Goal: Task Accomplishment & Management: Use online tool/utility

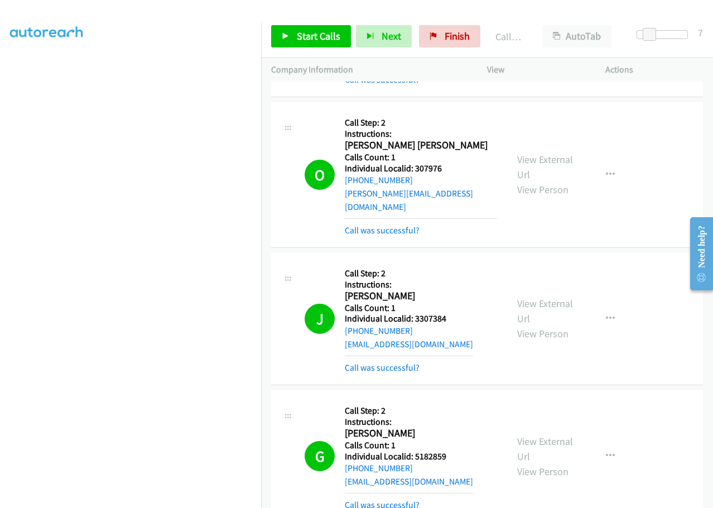
scroll to position [20627, 0]
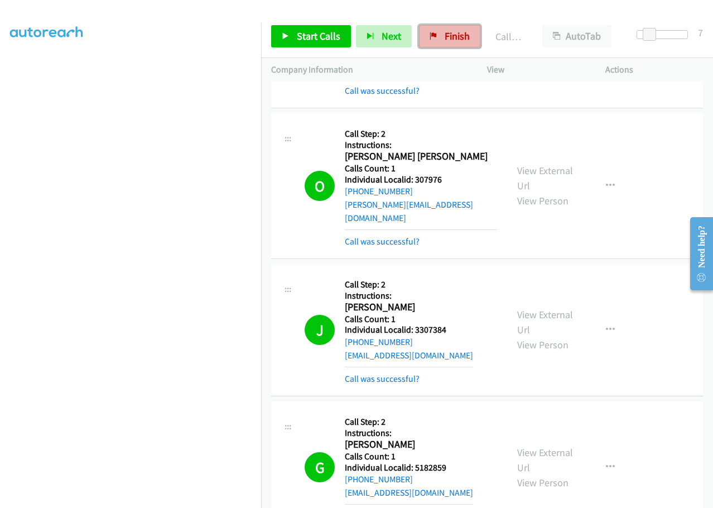
click at [463, 30] on span "Finish" at bounding box center [457, 36] width 25 height 13
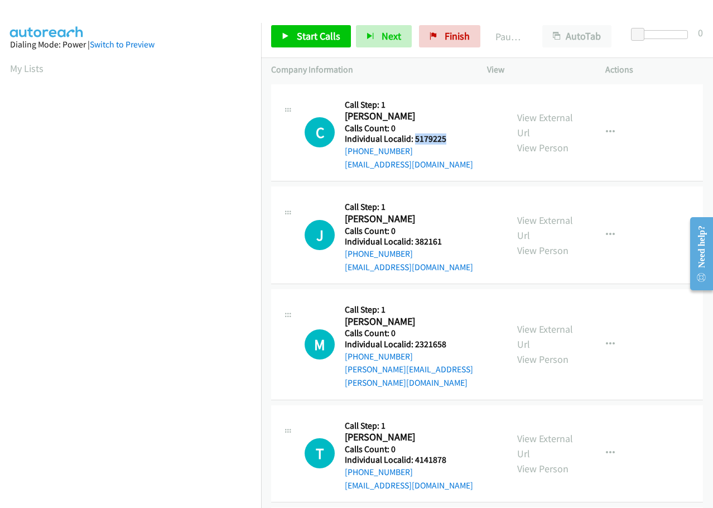
drag, startPoint x: 415, startPoint y: 137, endPoint x: 456, endPoint y: 139, distance: 41.4
click at [456, 139] on h5 "Individual Localid: 5179225" at bounding box center [409, 138] width 128 height 11
copy h5 "5179225"
drag, startPoint x: 415, startPoint y: 238, endPoint x: 445, endPoint y: 237, distance: 29.6
click at [445, 237] on h5 "Individual Localid: 382161" at bounding box center [409, 241] width 128 height 11
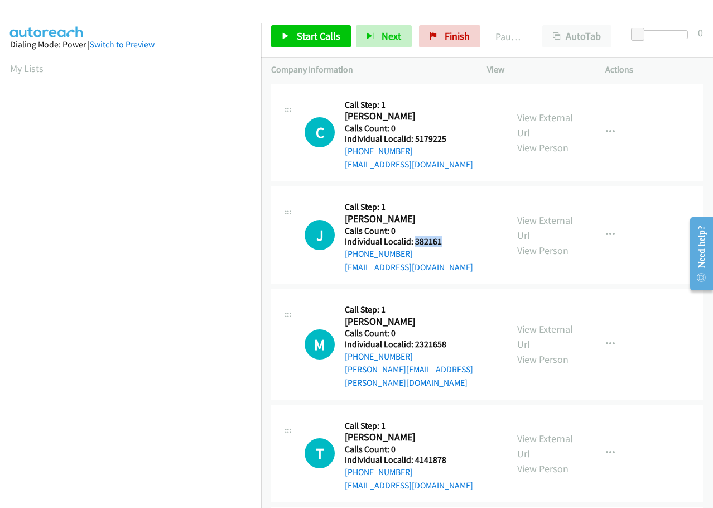
copy h5 "382161"
drag, startPoint x: 414, startPoint y: 343, endPoint x: 456, endPoint y: 339, distance: 42.1
click at [456, 339] on h5 "Individual Localid: 2321658" at bounding box center [421, 344] width 152 height 11
copy h5 "2321658"
drag, startPoint x: 420, startPoint y: 446, endPoint x: 453, endPoint y: 450, distance: 33.2
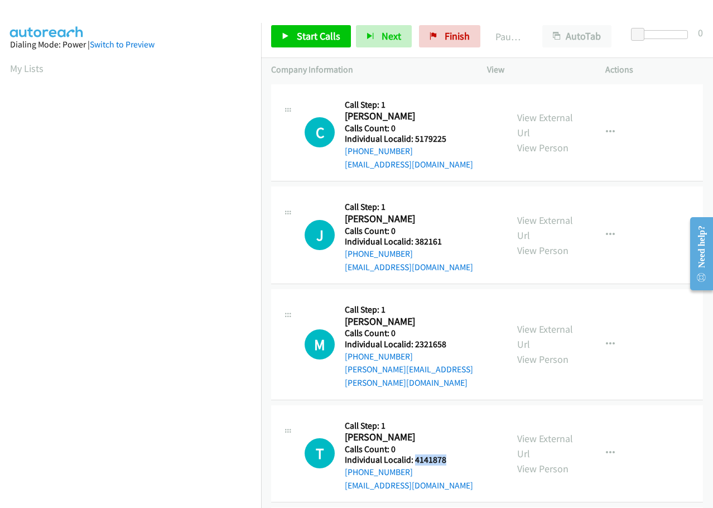
click at [453, 454] on h5 "Individual Localid: 4141878" at bounding box center [409, 459] width 128 height 11
copy h5 "4141878"
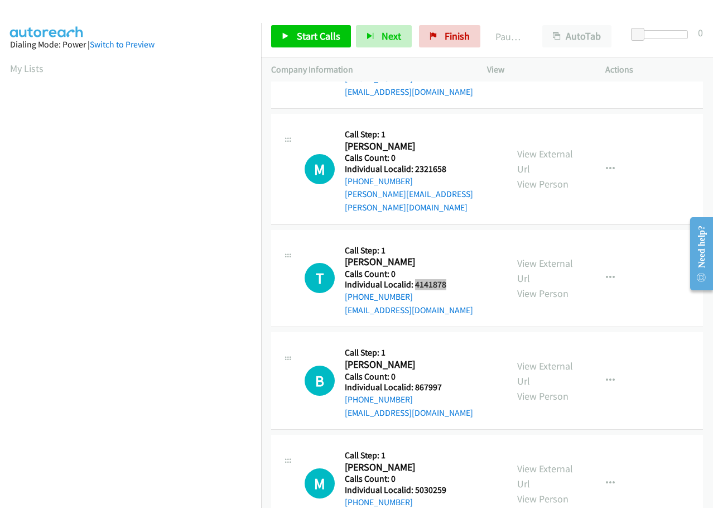
scroll to position [223, 0]
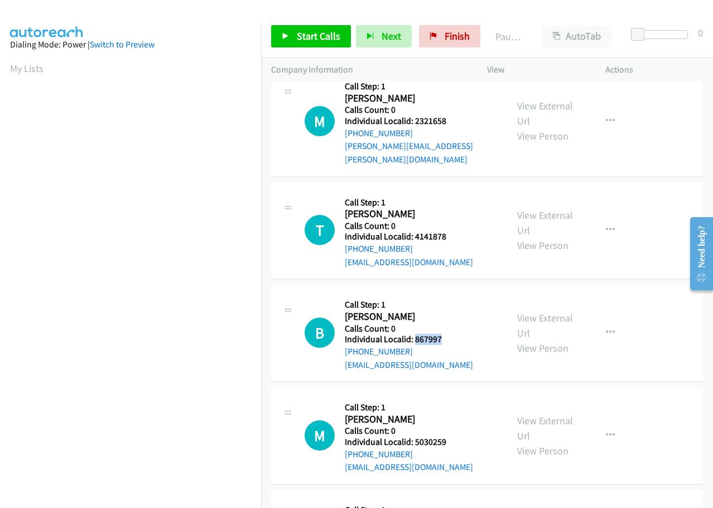
drag, startPoint x: 413, startPoint y: 325, endPoint x: 444, endPoint y: 324, distance: 31.3
click at [450, 334] on h5 "Individual Localid: 867997" at bounding box center [409, 339] width 128 height 11
copy h5 "867997"
drag, startPoint x: 415, startPoint y: 427, endPoint x: 450, endPoint y: 427, distance: 34.6
click at [452, 437] on h5 "Individual Localid: 5030259" at bounding box center [409, 442] width 128 height 11
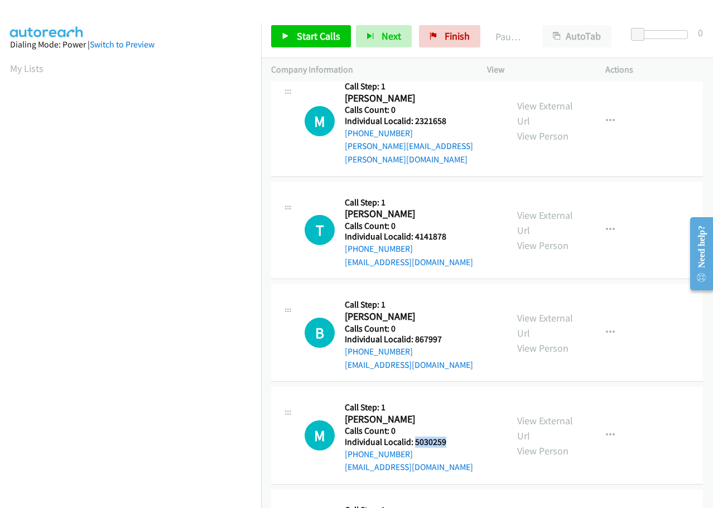
copy h5 "5030259"
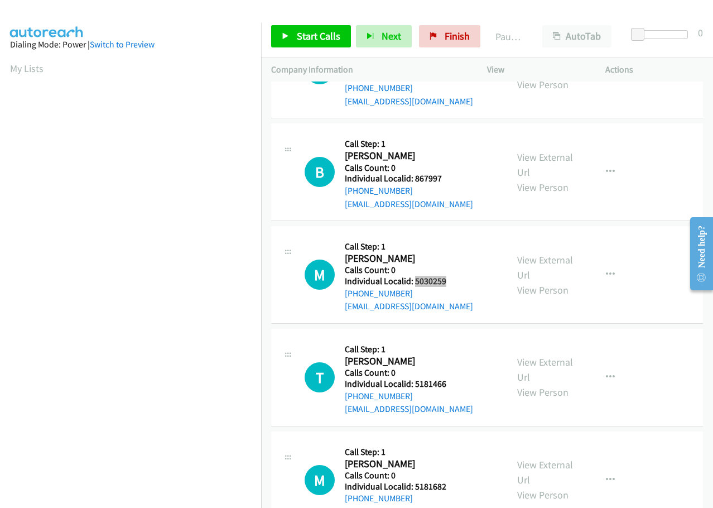
scroll to position [391, 0]
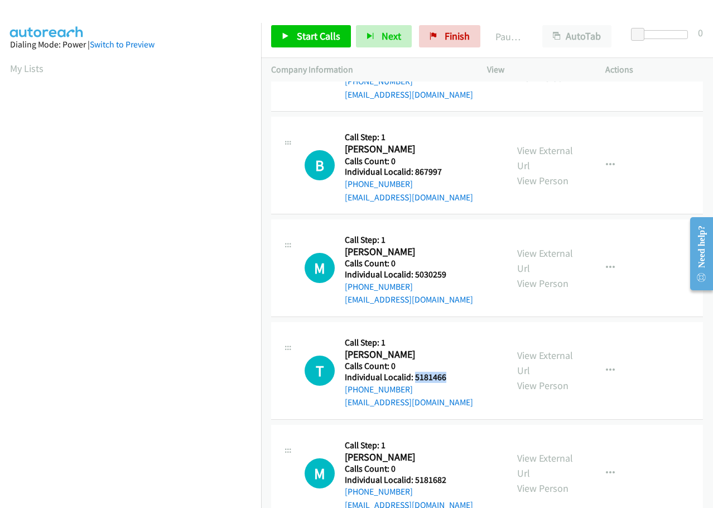
drag, startPoint x: 415, startPoint y: 365, endPoint x: 449, endPoint y: 363, distance: 34.7
click at [449, 372] on h5 "Individual Localid: 5181466" at bounding box center [409, 377] width 128 height 11
copy h5 "5181466"
click at [606, 264] on icon "button" at bounding box center [610, 268] width 9 height 9
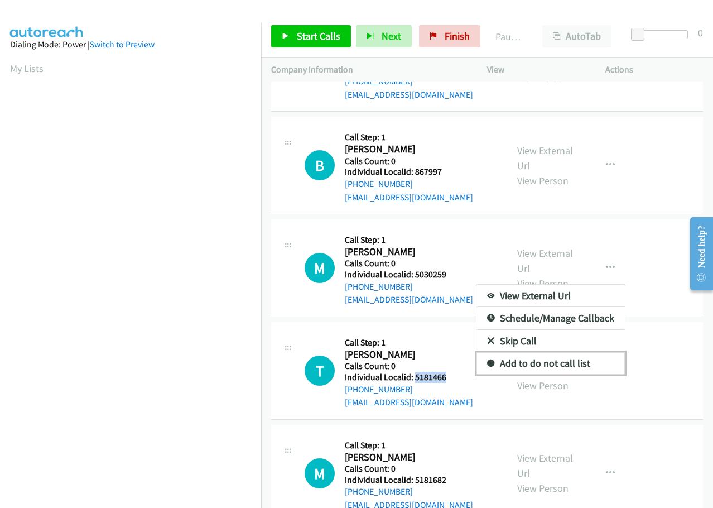
click at [480, 352] on link "Add to do not call list" at bounding box center [551, 363] width 149 height 22
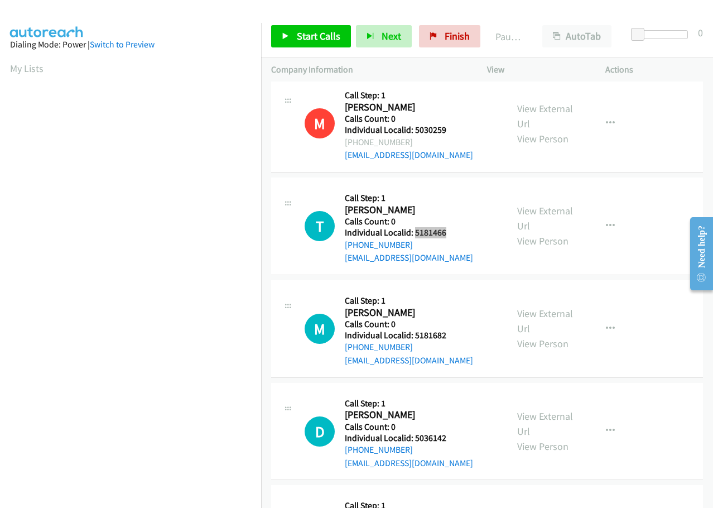
scroll to position [544, 0]
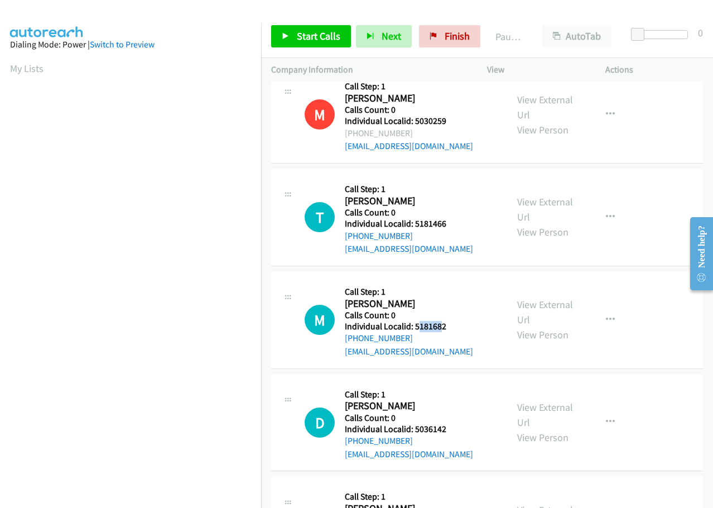
drag, startPoint x: 421, startPoint y: 312, endPoint x: 442, endPoint y: 312, distance: 20.7
click at [442, 321] on h5 "Individual Localid: 5181682" at bounding box center [409, 326] width 128 height 11
click at [423, 298] on h2 "Matt Damm" at bounding box center [406, 304] width 122 height 13
drag, startPoint x: 415, startPoint y: 314, endPoint x: 456, endPoint y: 313, distance: 40.8
click at [456, 321] on h5 "Individual Localid: 5181682" at bounding box center [409, 326] width 128 height 11
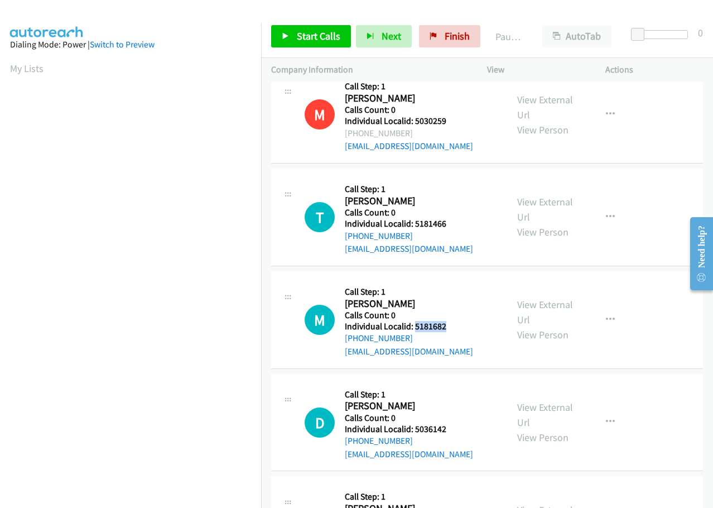
copy h5 "5181682"
click at [322, 32] on span "Start Calls" at bounding box center [319, 36] width 44 height 13
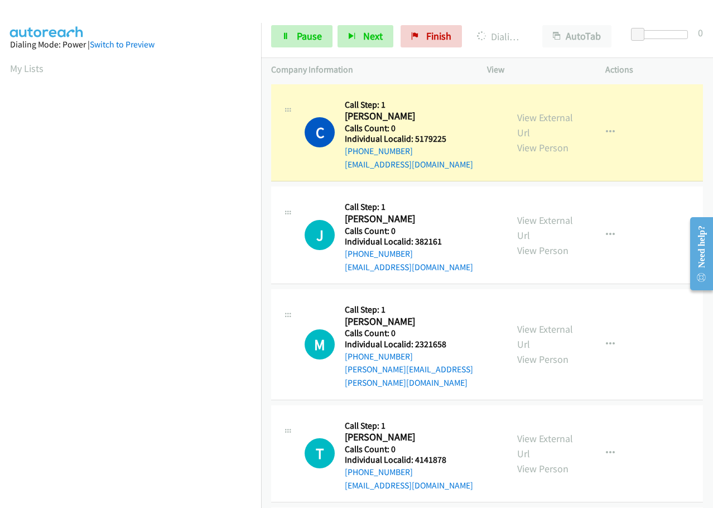
scroll to position [118, 0]
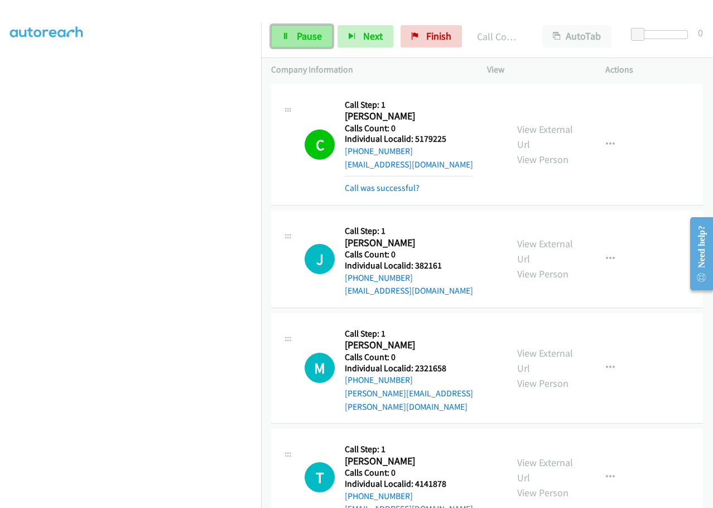
click at [285, 39] on icon at bounding box center [286, 37] width 8 height 8
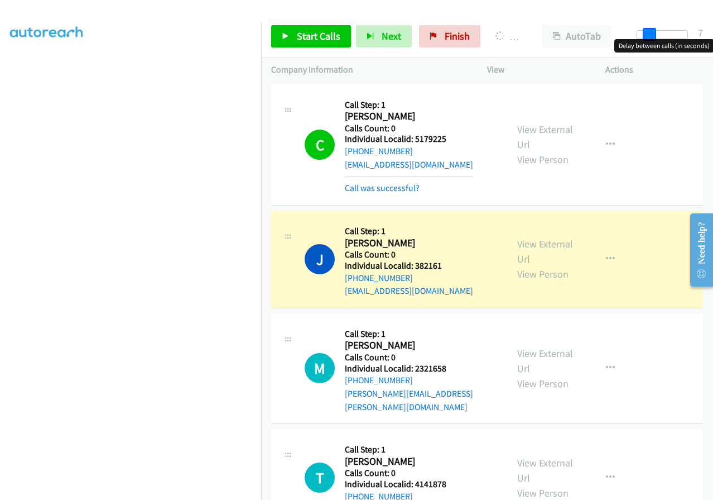
drag, startPoint x: 639, startPoint y: 32, endPoint x: 651, endPoint y: 32, distance: 11.7
click at [651, 32] on span at bounding box center [649, 34] width 13 height 13
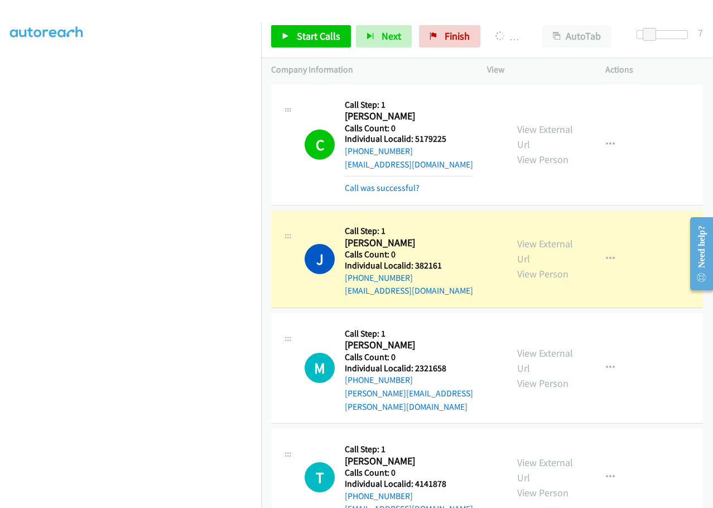
scroll to position [94, 0]
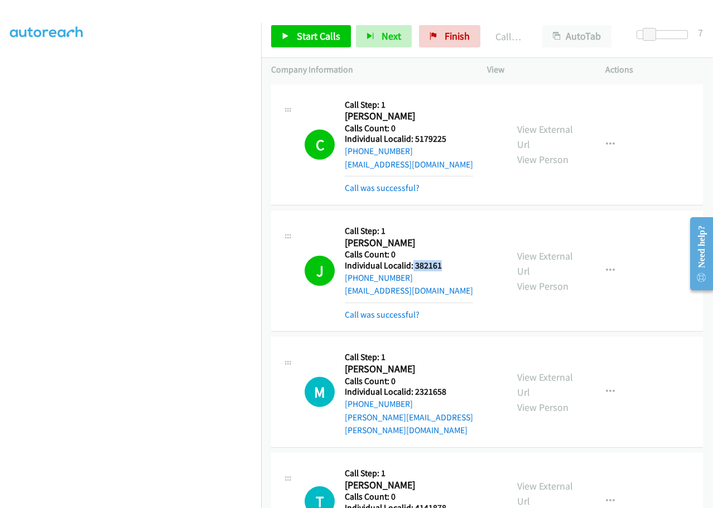
drag, startPoint x: 412, startPoint y: 265, endPoint x: 430, endPoint y: 268, distance: 18.1
click at [444, 261] on h5 "Individual Localid: 382161" at bounding box center [409, 265] width 128 height 11
copy h5 "382161"
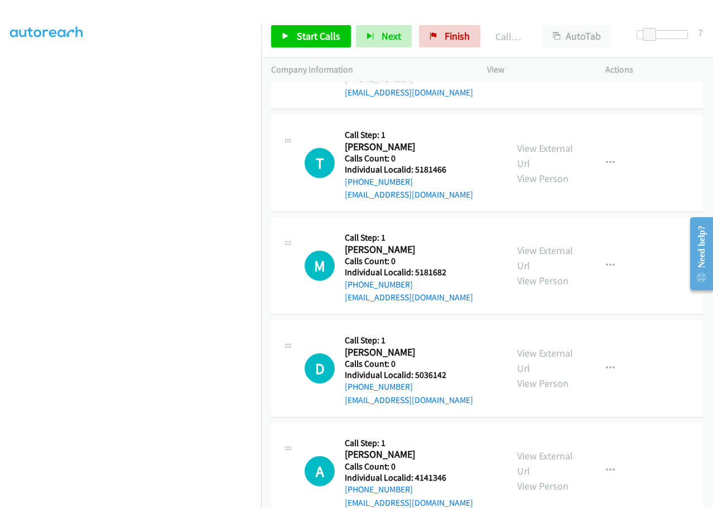
scroll to position [656, 0]
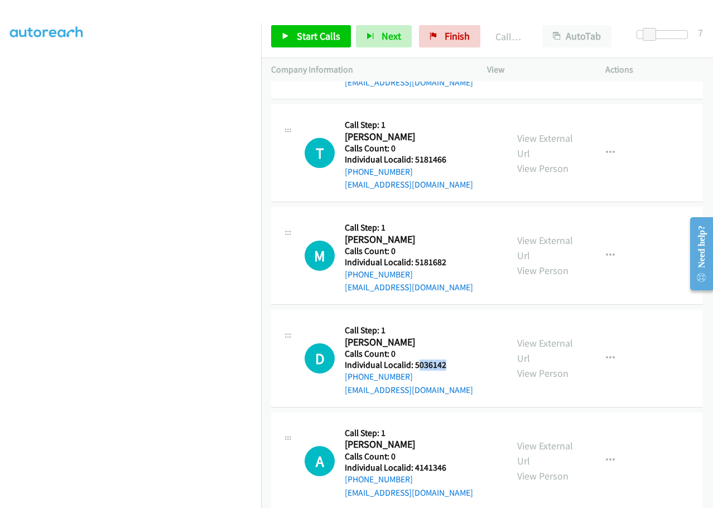
drag, startPoint x: 418, startPoint y: 351, endPoint x: 448, endPoint y: 349, distance: 30.8
click at [448, 360] on h5 "Individual Localid: 5036142" at bounding box center [409, 365] width 128 height 11
click at [427, 325] on h5 "Call Step: 1" at bounding box center [409, 330] width 128 height 11
drag, startPoint x: 414, startPoint y: 348, endPoint x: 456, endPoint y: 349, distance: 41.9
click at [456, 360] on h5 "Individual Localid: 5036142" at bounding box center [409, 365] width 128 height 11
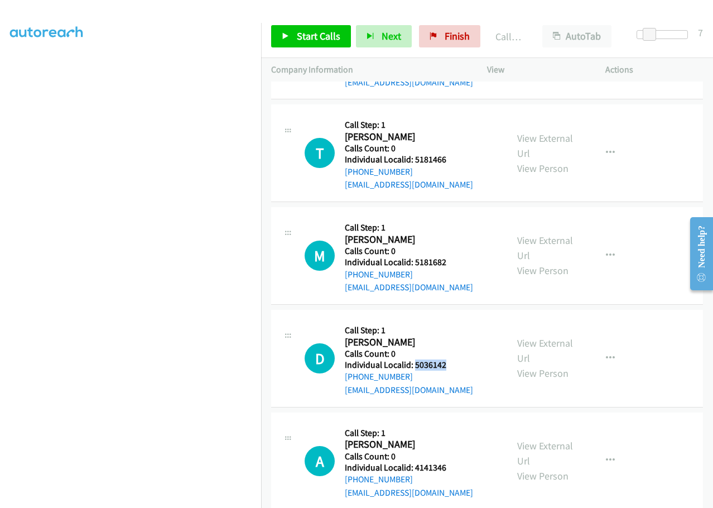
copy h5 "5036142"
drag, startPoint x: 413, startPoint y: 453, endPoint x: 450, endPoint y: 453, distance: 37.4
click at [450, 462] on h5 "Individual Localid: 4141346" at bounding box center [409, 467] width 128 height 11
click at [304, 33] on span "Start Calls" at bounding box center [319, 36] width 44 height 13
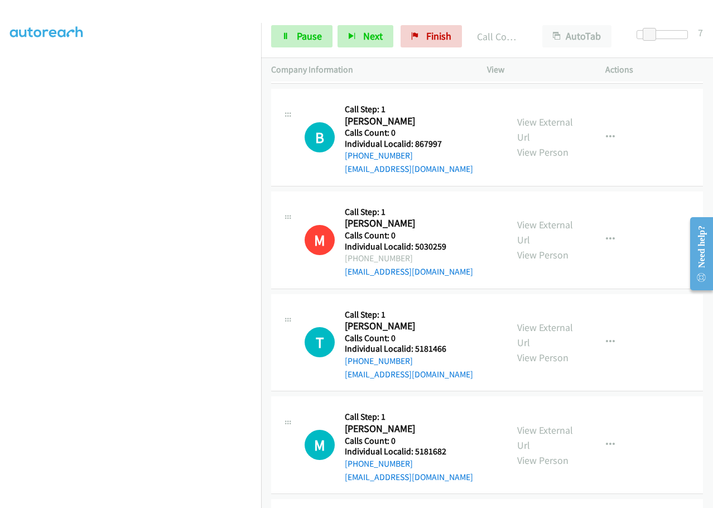
scroll to position [516, 0]
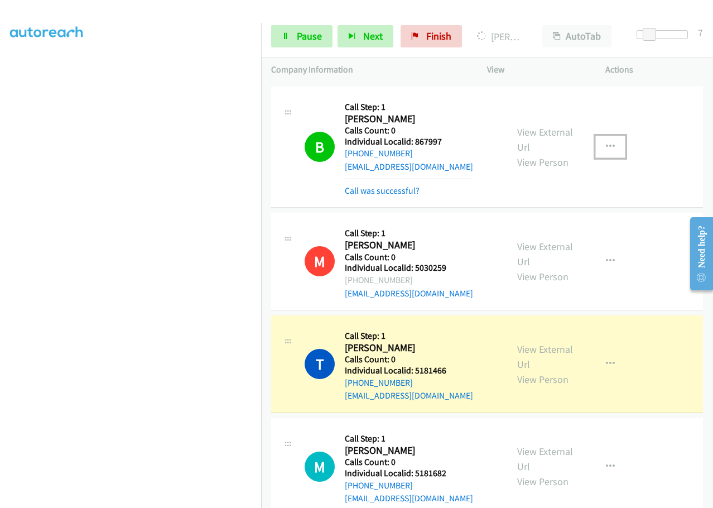
click at [606, 142] on icon "button" at bounding box center [610, 146] width 9 height 9
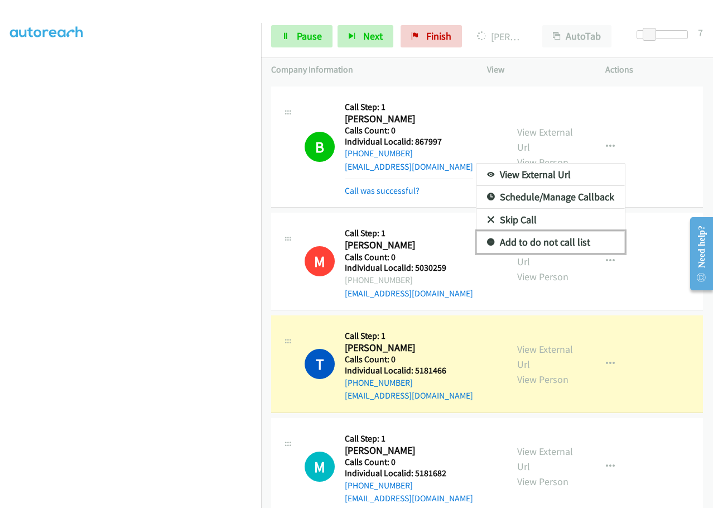
click at [487, 239] on icon at bounding box center [491, 243] width 8 height 8
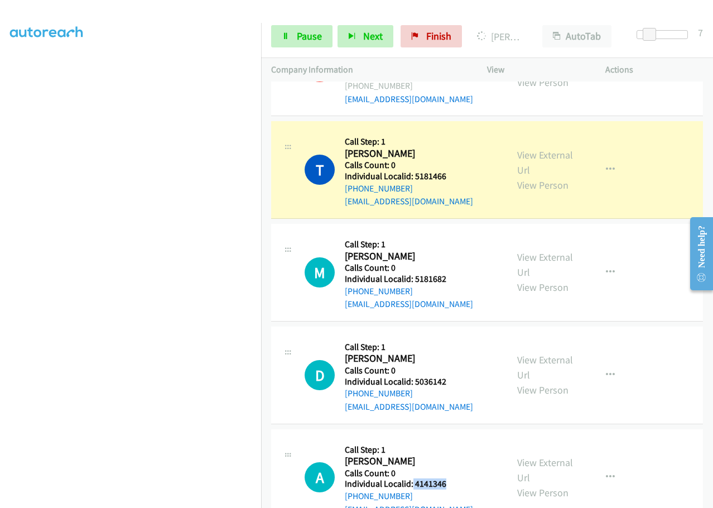
scroll to position [712, 0]
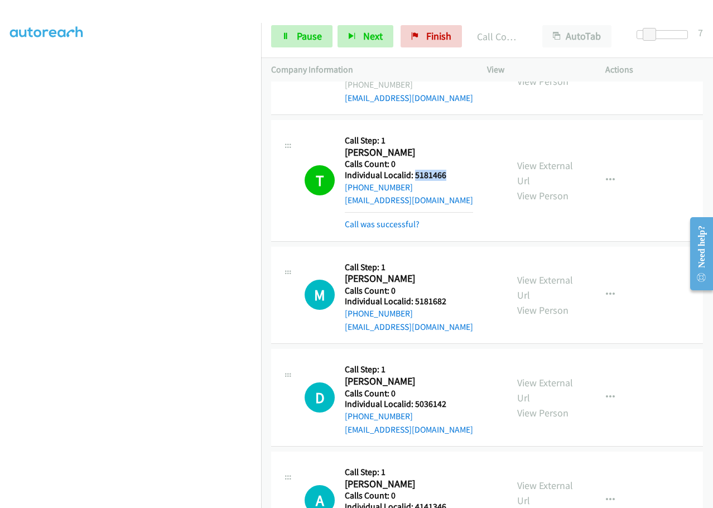
drag, startPoint x: 414, startPoint y: 160, endPoint x: 452, endPoint y: 159, distance: 37.4
click at [452, 170] on h5 "Individual Localid: 5181466" at bounding box center [409, 175] width 128 height 11
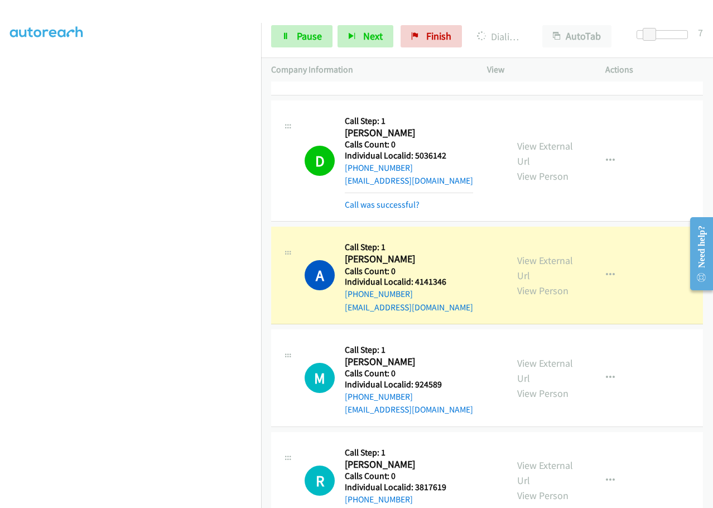
scroll to position [963, 0]
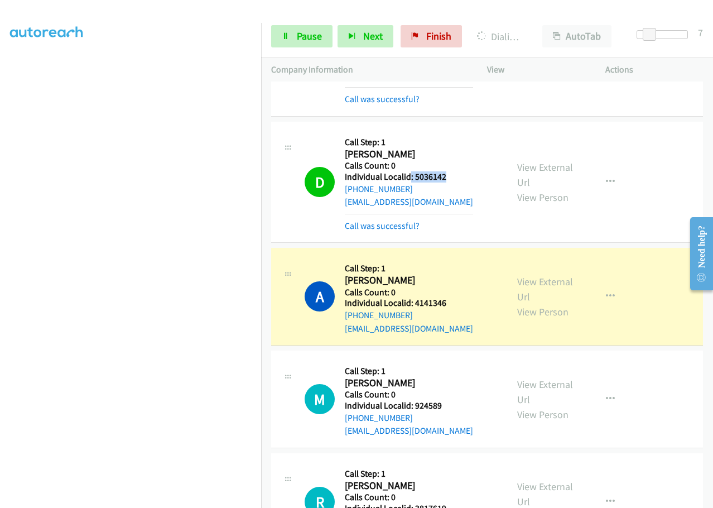
drag, startPoint x: 411, startPoint y: 162, endPoint x: 453, endPoint y: 161, distance: 42.4
click at [453, 171] on h5 "Individual Localid: 5036142" at bounding box center [409, 176] width 128 height 11
drag, startPoint x: 435, startPoint y: 162, endPoint x: 451, endPoint y: 146, distance: 23.3
click at [453, 148] on h2 "Destry Tallerico" at bounding box center [406, 154] width 122 height 13
drag, startPoint x: 414, startPoint y: 161, endPoint x: 456, endPoint y: 162, distance: 42.5
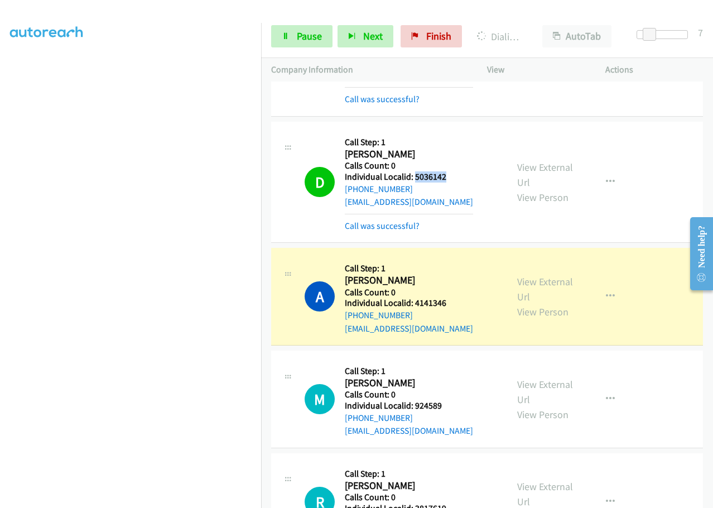
click at [456, 171] on h5 "Individual Localid: 5036142" at bounding box center [409, 176] width 128 height 11
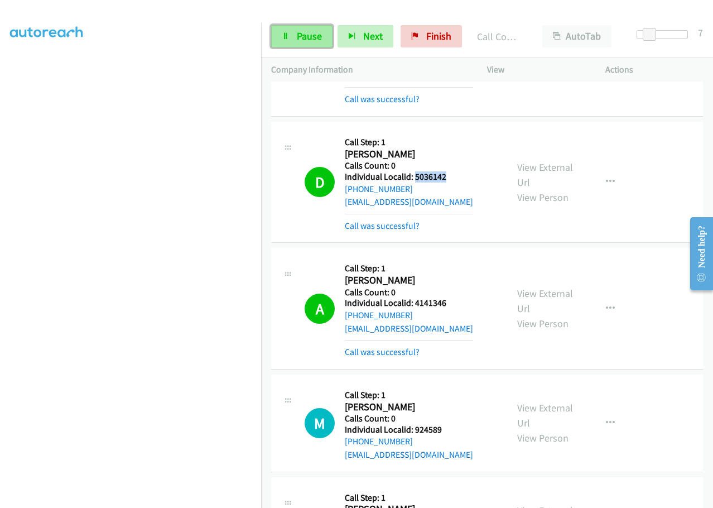
drag, startPoint x: 250, startPoint y: 446, endPoint x: 310, endPoint y: 35, distance: 414.7
click at [310, 35] on span "Pause" at bounding box center [309, 36] width 25 height 13
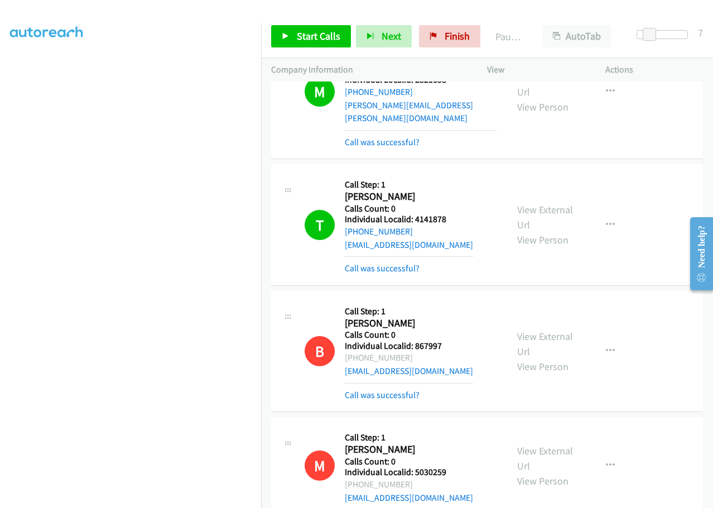
scroll to position [279, 0]
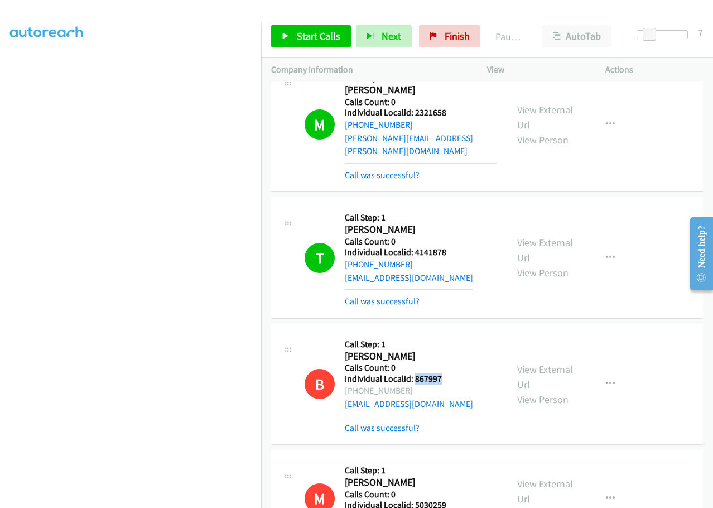
drag, startPoint x: 414, startPoint y: 364, endPoint x: 449, endPoint y: 363, distance: 34.6
click at [449, 373] on h5 "Individual Localid: 867997" at bounding box center [409, 378] width 128 height 11
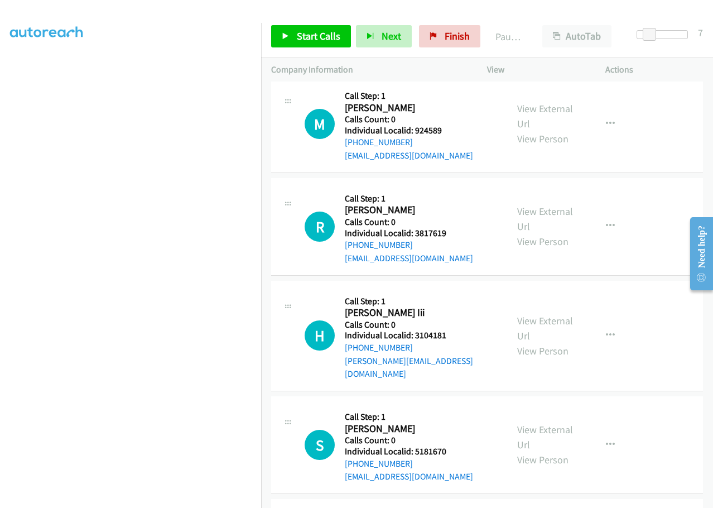
scroll to position [1270, 0]
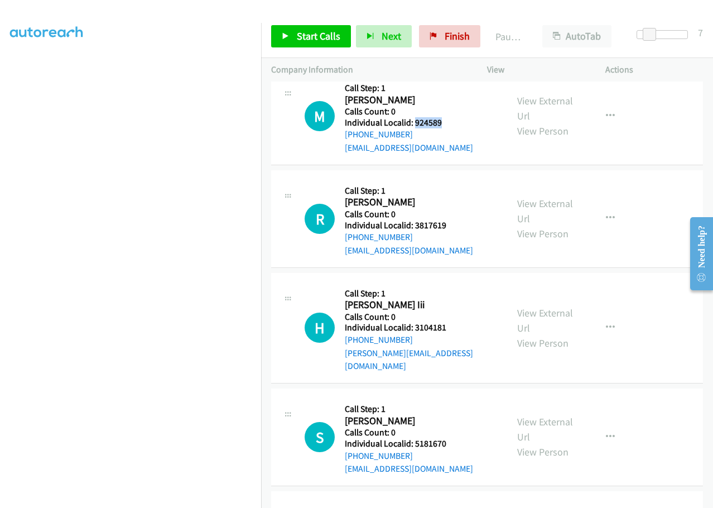
drag, startPoint x: 414, startPoint y: 111, endPoint x: 453, endPoint y: 107, distance: 39.8
click at [453, 117] on h5 "Individual Localid: 924589" at bounding box center [409, 122] width 128 height 11
drag, startPoint x: 414, startPoint y: 213, endPoint x: 452, endPoint y: 214, distance: 38.5
click at [452, 220] on h5 "Individual Localid: 3817619" at bounding box center [409, 225] width 128 height 11
drag, startPoint x: 413, startPoint y: 315, endPoint x: 451, endPoint y: 319, distance: 38.7
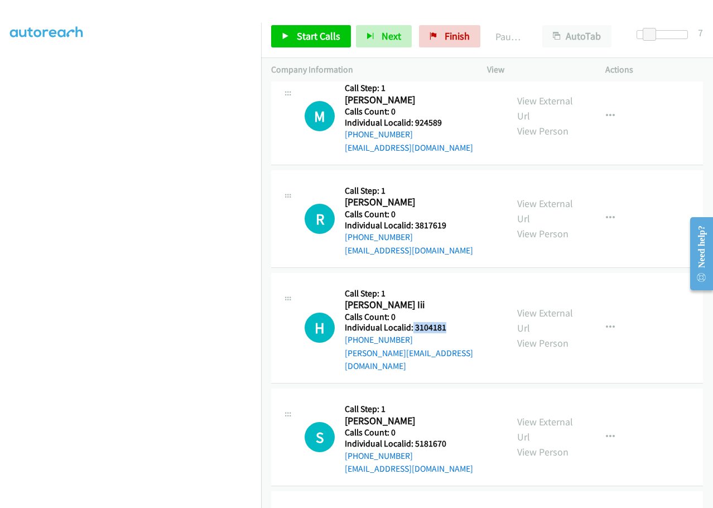
click at [451, 322] on h5 "Individual Localid: 3104181" at bounding box center [421, 327] width 152 height 11
drag, startPoint x: 414, startPoint y: 416, endPoint x: 451, endPoint y: 420, distance: 37.1
click at [452, 438] on h5 "Individual Localid: 5181670" at bounding box center [409, 443] width 128 height 11
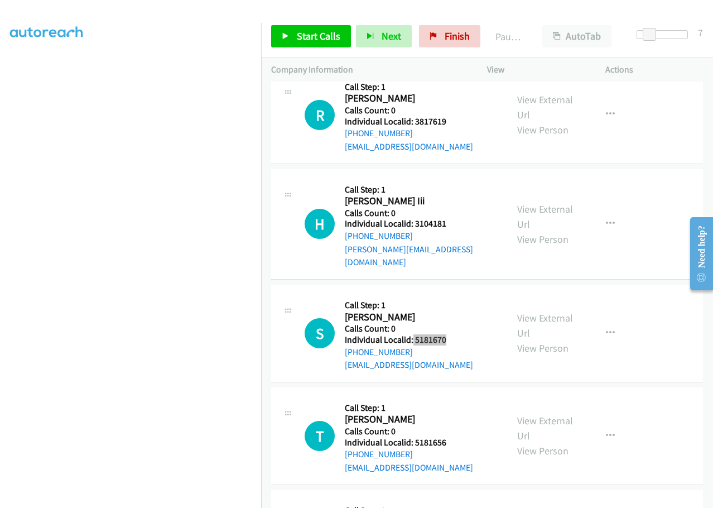
scroll to position [1424, 0]
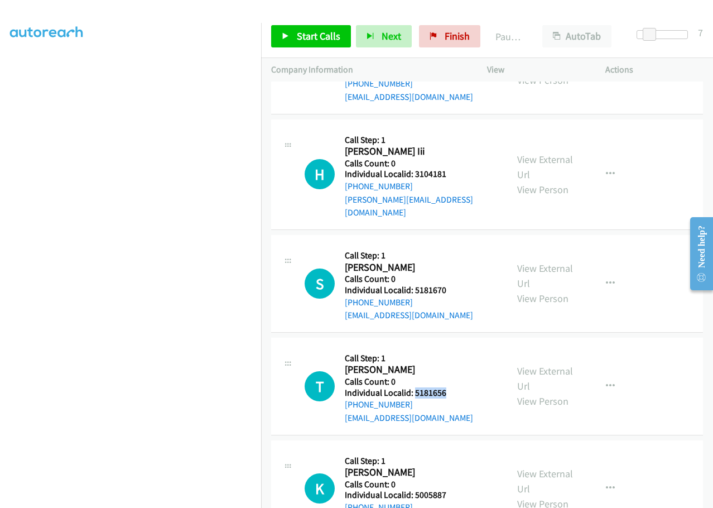
drag, startPoint x: 414, startPoint y: 363, endPoint x: 449, endPoint y: 366, distance: 34.7
click at [449, 387] on h5 "Individual Localid: 5181656" at bounding box center [409, 392] width 128 height 11
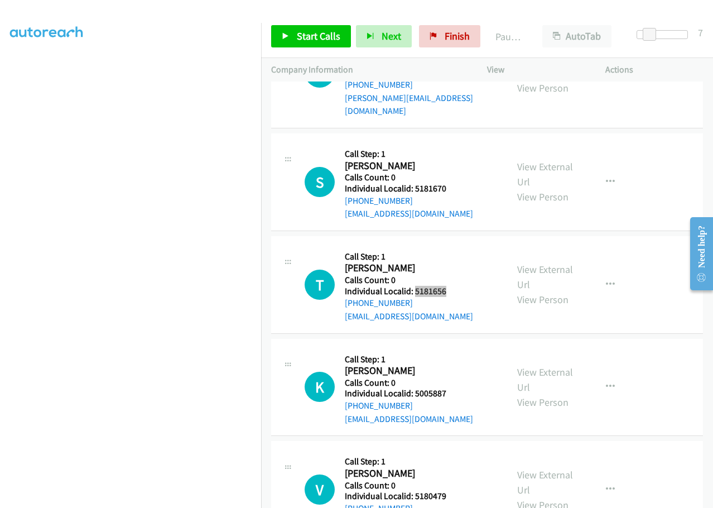
scroll to position [1535, 0]
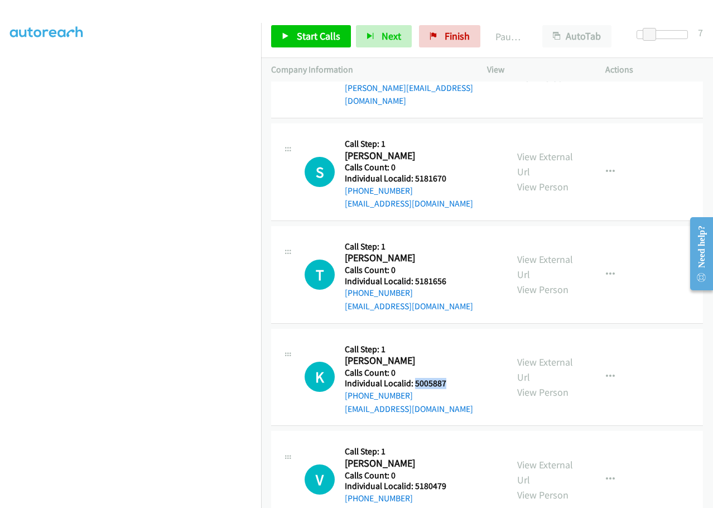
drag, startPoint x: 413, startPoint y: 357, endPoint x: 451, endPoint y: 357, distance: 38.0
click at [451, 378] on h5 "Individual Localid: 5005887" at bounding box center [409, 383] width 128 height 11
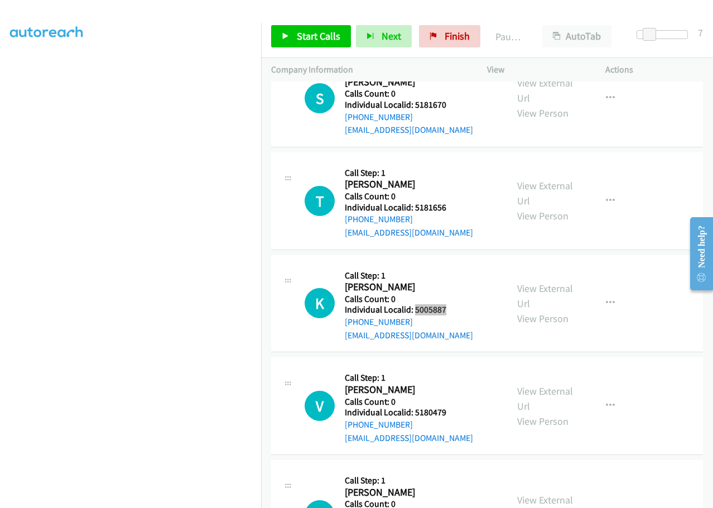
scroll to position [1619, 0]
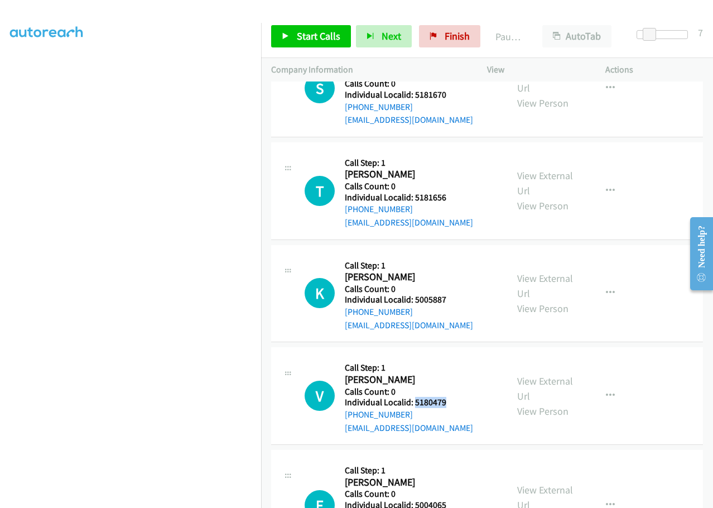
drag, startPoint x: 415, startPoint y: 375, endPoint x: 452, endPoint y: 376, distance: 36.9
click at [452, 397] on h5 "Individual Localid: 5180479" at bounding box center [409, 402] width 128 height 11
click at [321, 37] on span "Start Calls" at bounding box center [319, 36] width 44 height 13
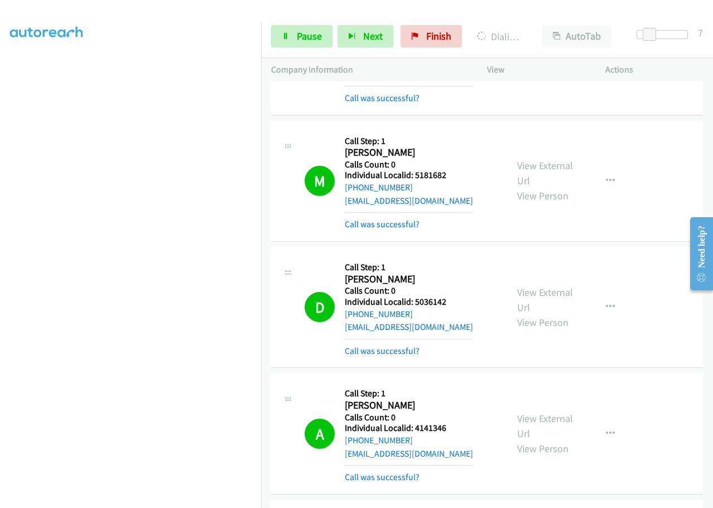
scroll to position [851, 0]
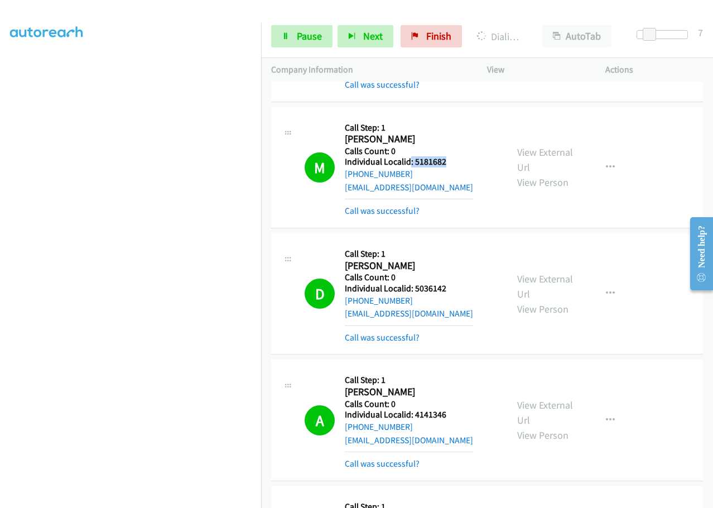
drag, startPoint x: 411, startPoint y: 146, endPoint x: 449, endPoint y: 147, distance: 38.6
click at [449, 156] on h5 "Individual Localid: 5181682" at bounding box center [409, 161] width 128 height 11
click at [501, 194] on div "M Callback Scheduled Call Step: 1 Matt Damm America/Denver Calls Count: 0 Indiv…" at bounding box center [389, 167] width 236 height 100
drag, startPoint x: 415, startPoint y: 149, endPoint x: 448, endPoint y: 146, distance: 33.7
click at [451, 156] on h5 "Individual Localid: 5181682" at bounding box center [409, 161] width 128 height 11
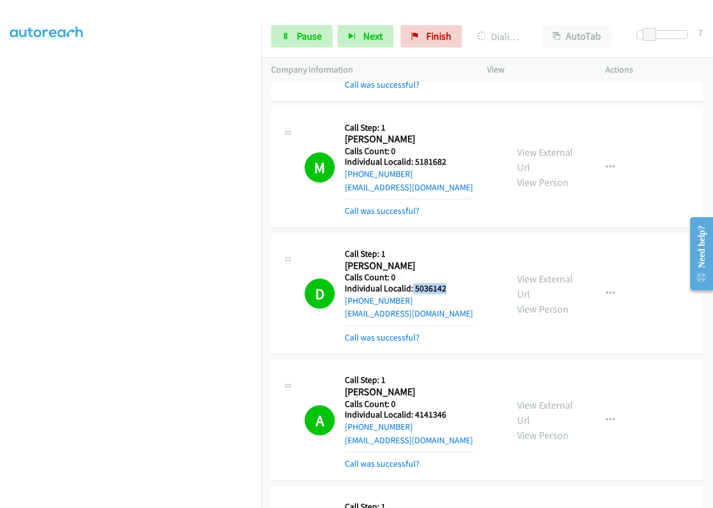
drag, startPoint x: 412, startPoint y: 275, endPoint x: 451, endPoint y: 272, distance: 38.6
click at [451, 283] on h5 "Individual Localid: 5036142" at bounding box center [409, 288] width 128 height 11
drag, startPoint x: 414, startPoint y: 403, endPoint x: 457, endPoint y: 401, distance: 43.0
click at [457, 409] on h5 "Individual Localid: 4141346" at bounding box center [409, 414] width 128 height 11
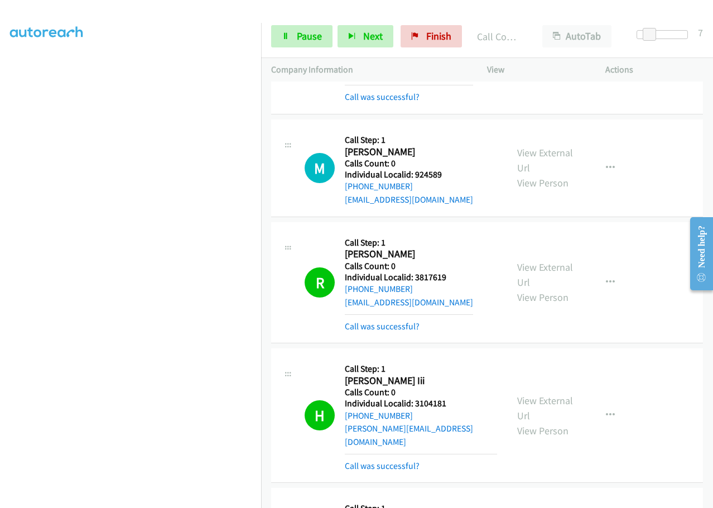
scroll to position [1228, 0]
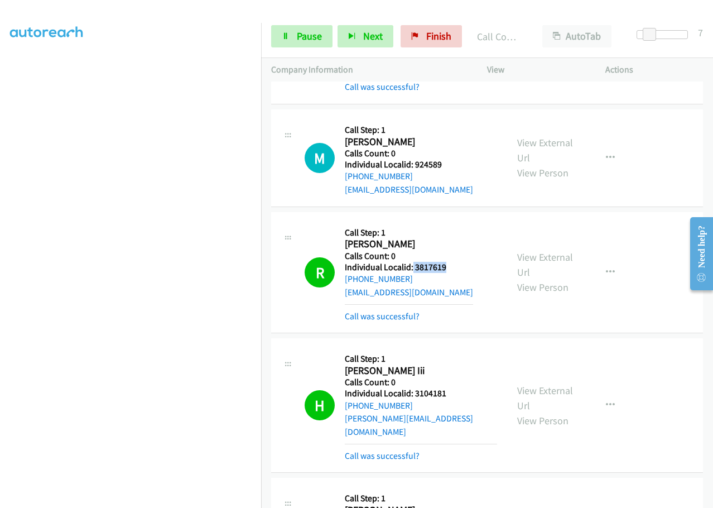
drag, startPoint x: 412, startPoint y: 250, endPoint x: 453, endPoint y: 250, distance: 40.8
click at [453, 262] on h5 "Individual Localid: 3817619" at bounding box center [409, 267] width 128 height 11
drag, startPoint x: 413, startPoint y: 379, endPoint x: 447, endPoint y: 381, distance: 34.7
click at [451, 388] on h5 "Individual Localid: 3104181" at bounding box center [421, 393] width 152 height 11
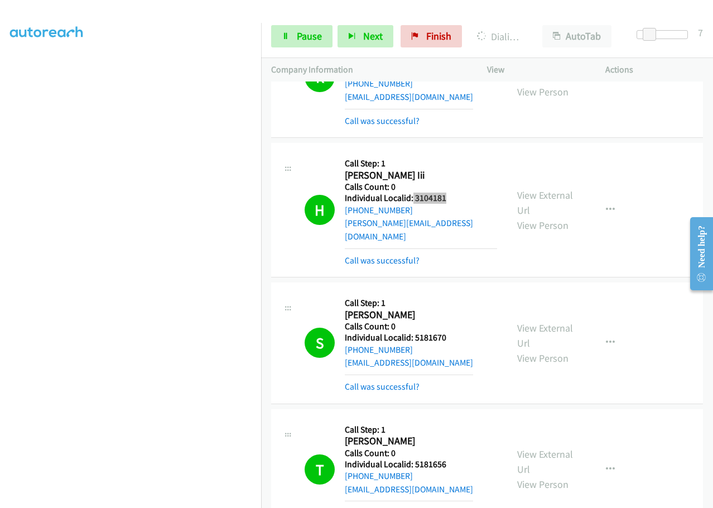
scroll to position [1563, 0]
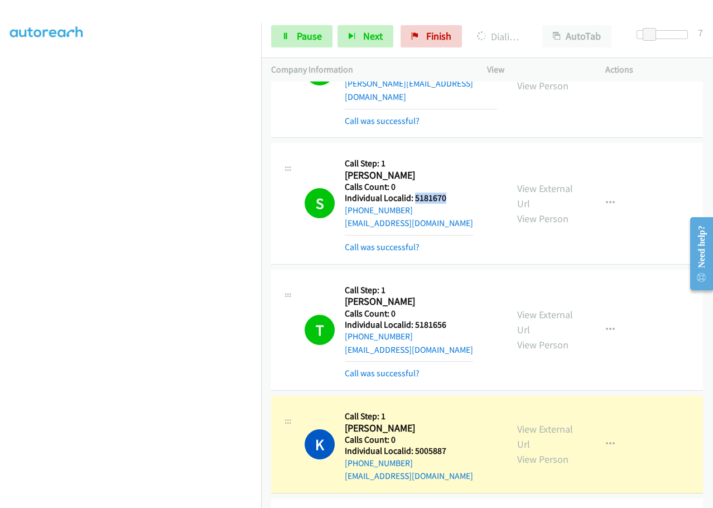
drag, startPoint x: 414, startPoint y: 172, endPoint x: 448, endPoint y: 171, distance: 33.5
click at [448, 193] on h5 "Individual Localid: 5181670" at bounding box center [409, 198] width 128 height 11
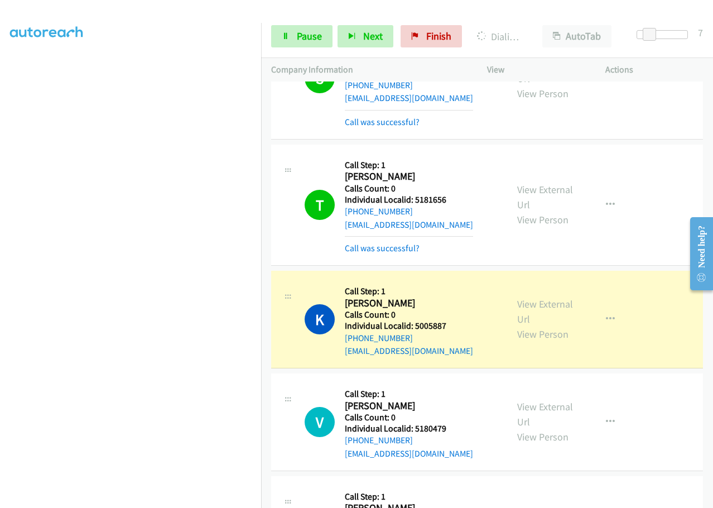
scroll to position [1689, 0]
drag, startPoint x: 413, startPoint y: 170, endPoint x: 447, endPoint y: 169, distance: 33.5
click at [447, 194] on h5 "Individual Localid: 5181656" at bounding box center [409, 199] width 128 height 11
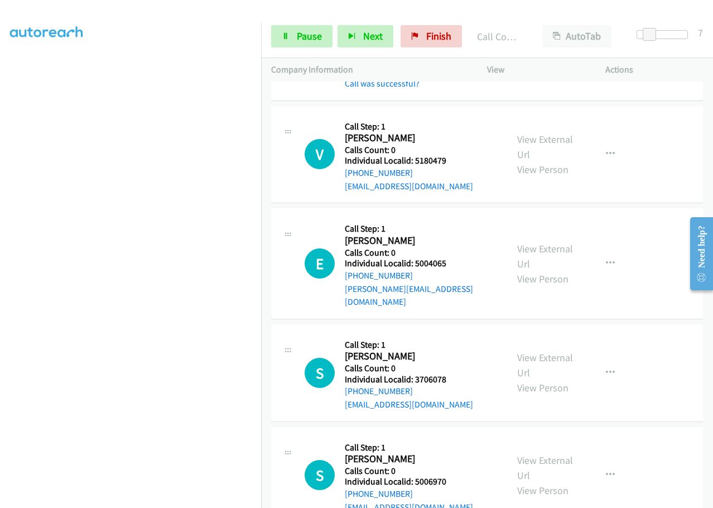
scroll to position [1982, 0]
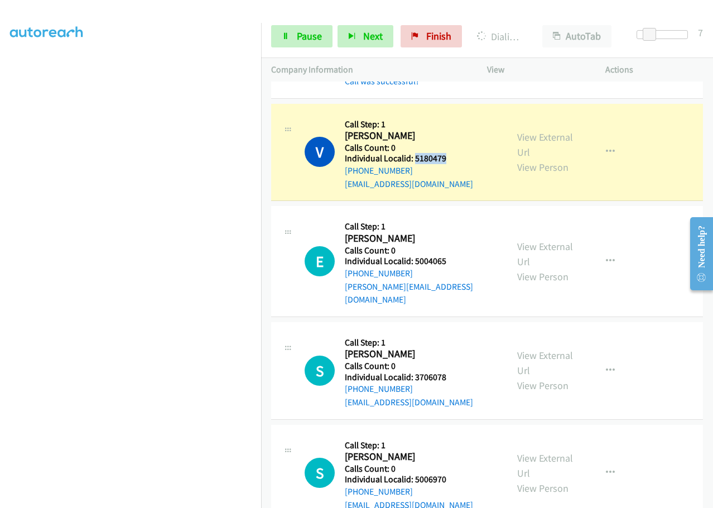
drag, startPoint x: 414, startPoint y: 130, endPoint x: 448, endPoint y: 129, distance: 34.1
click at [456, 153] on h5 "Individual Localid: 5180479" at bounding box center [409, 158] width 128 height 11
drag, startPoint x: 414, startPoint y: 234, endPoint x: 442, endPoint y: 236, distance: 27.4
click at [455, 256] on h5 "Individual Localid: 5004065" at bounding box center [421, 261] width 152 height 11
drag, startPoint x: 414, startPoint y: 335, endPoint x: 458, endPoint y: 336, distance: 43.5
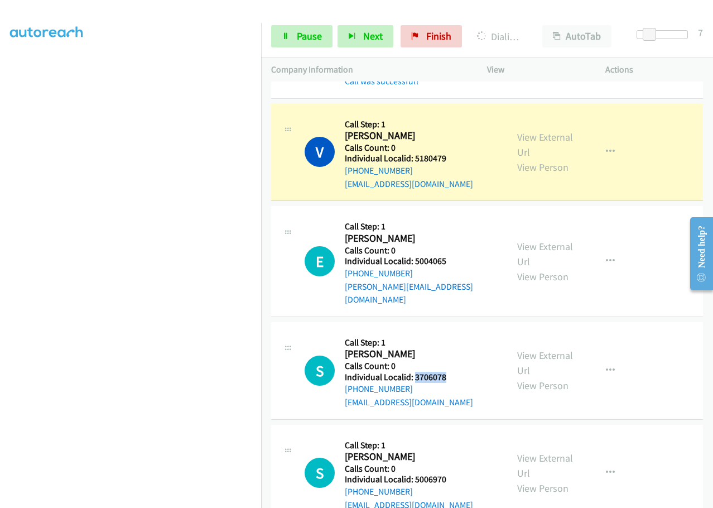
click at [458, 372] on h5 "Individual Localid: 3706078" at bounding box center [409, 377] width 128 height 11
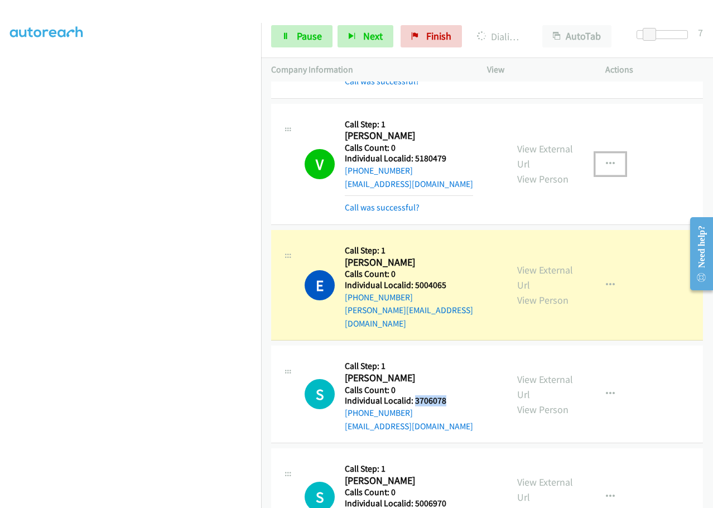
click at [609, 153] on button "button" at bounding box center [611, 164] width 30 height 22
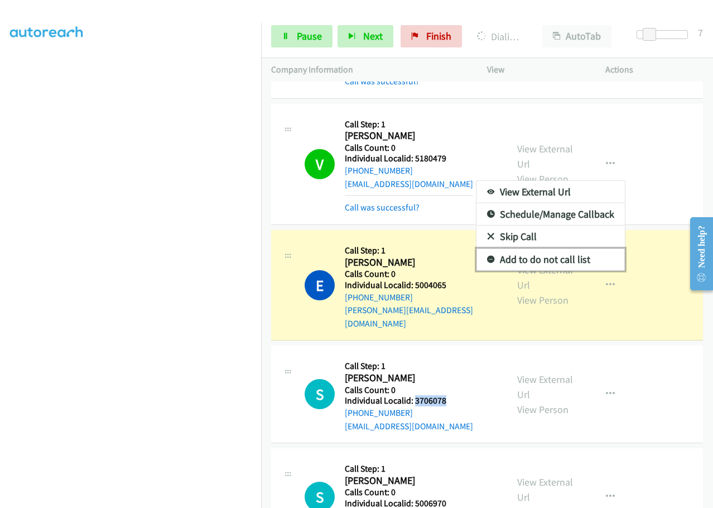
click at [487, 256] on icon at bounding box center [491, 260] width 8 height 8
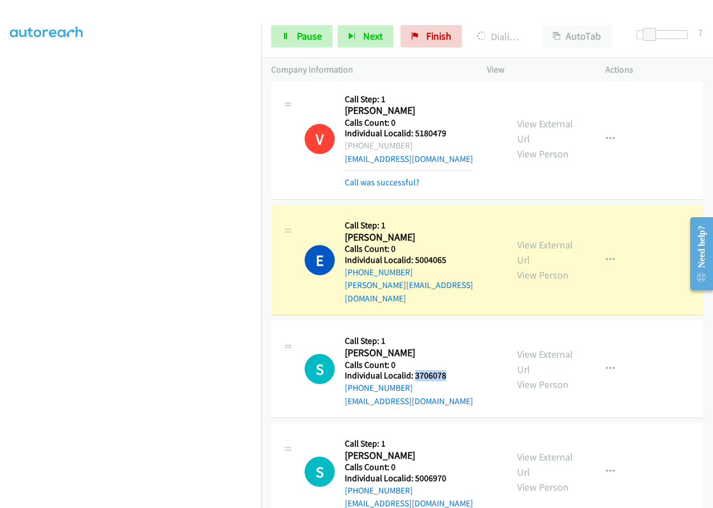
scroll to position [2024, 0]
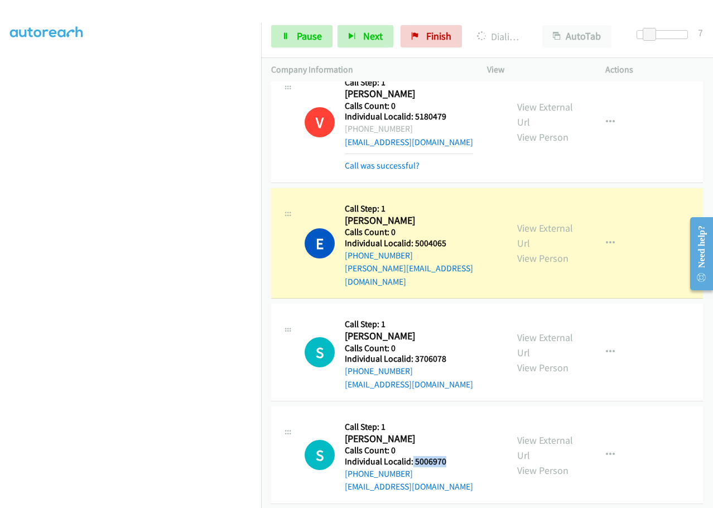
drag, startPoint x: 413, startPoint y: 421, endPoint x: 444, endPoint y: 423, distance: 31.9
click at [456, 456] on h5 "Individual Localid: 5006970" at bounding box center [409, 461] width 128 height 11
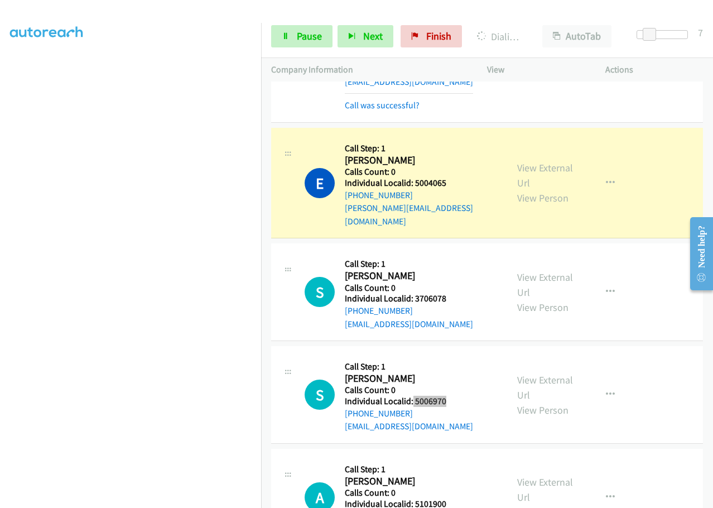
scroll to position [2163, 0]
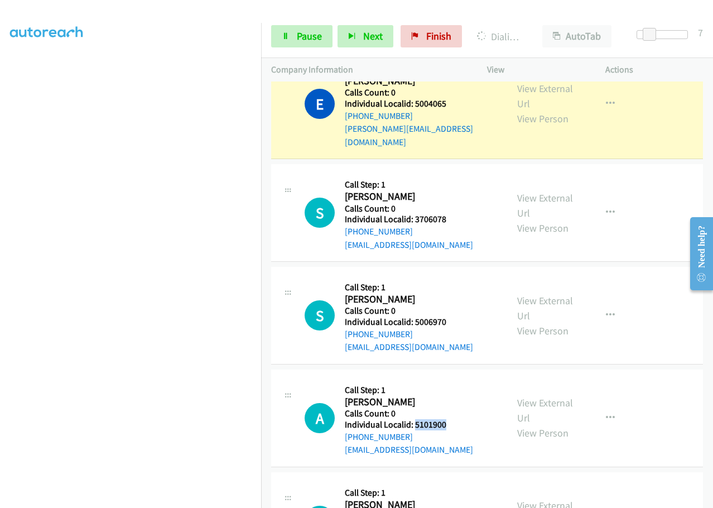
drag, startPoint x: 415, startPoint y: 386, endPoint x: 453, endPoint y: 384, distance: 38.6
click at [453, 419] on h5 "Individual Localid: 5101900" at bounding box center [409, 424] width 128 height 11
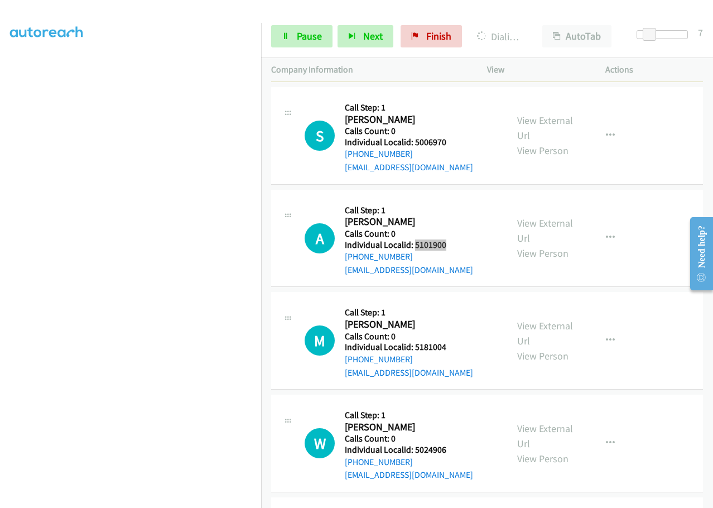
scroll to position [2370, 0]
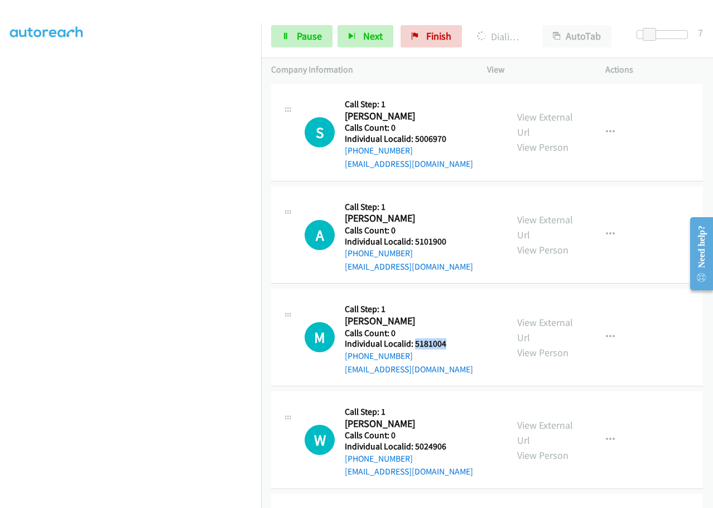
drag, startPoint x: 414, startPoint y: 303, endPoint x: 455, endPoint y: 306, distance: 41.4
click at [455, 338] on h5 "Individual Localid: 5181004" at bounding box center [409, 343] width 128 height 11
drag, startPoint x: 418, startPoint y: 406, endPoint x: 449, endPoint y: 408, distance: 31.8
click at [454, 441] on h5 "Individual Localid: 5024906" at bounding box center [409, 446] width 128 height 11
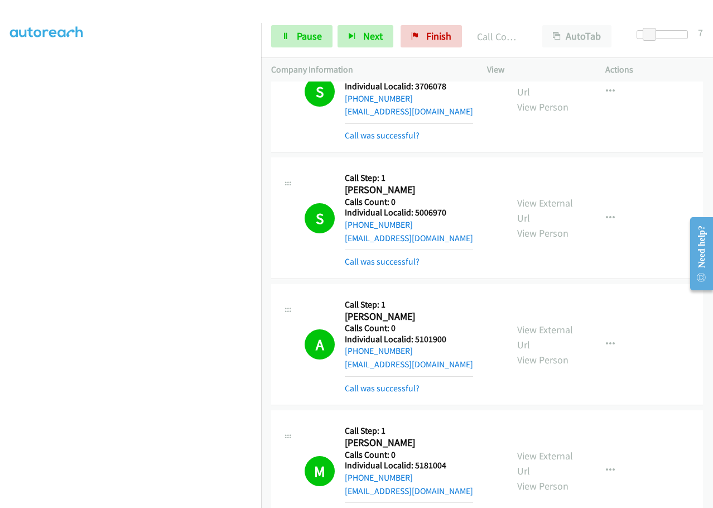
scroll to position [2311, 0]
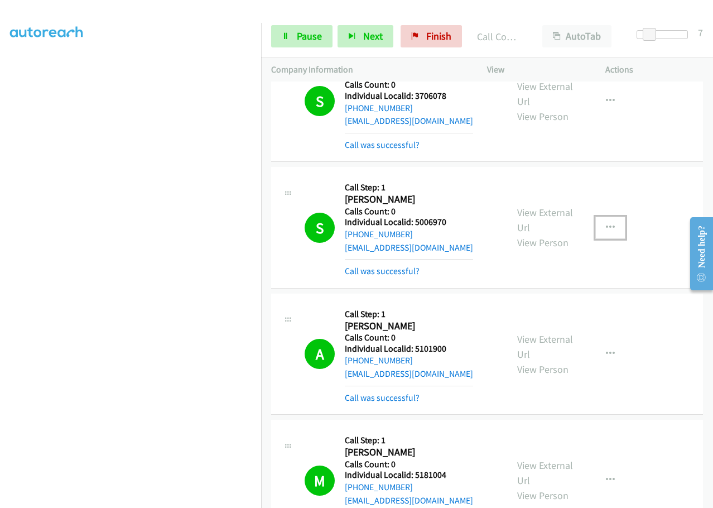
click at [596, 217] on button "button" at bounding box center [611, 228] width 30 height 22
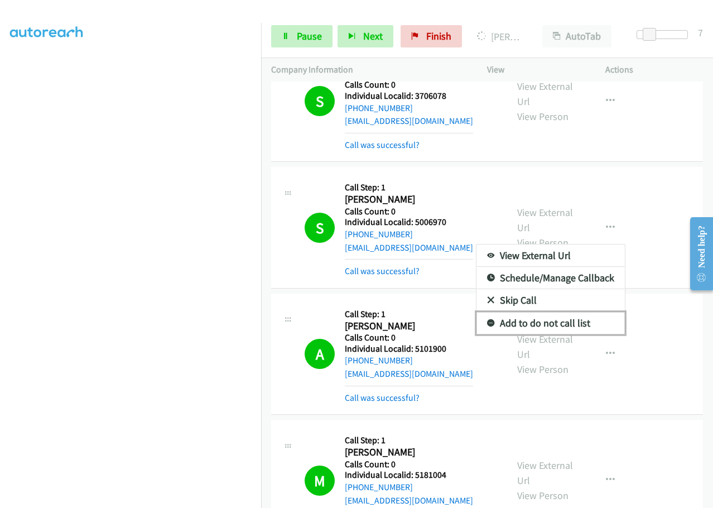
click at [488, 312] on link "Add to do not call list" at bounding box center [551, 323] width 149 height 22
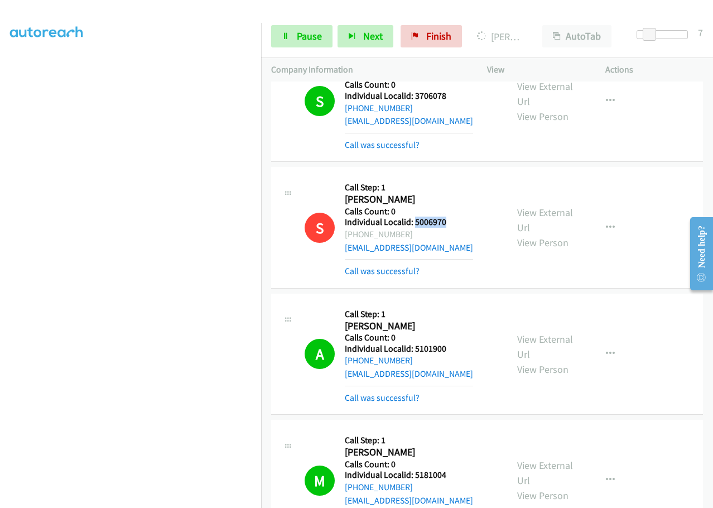
drag, startPoint x: 414, startPoint y: 181, endPoint x: 447, endPoint y: 181, distance: 33.5
click at [447, 217] on h5 "Individual Localid: 5006970" at bounding box center [409, 222] width 128 height 11
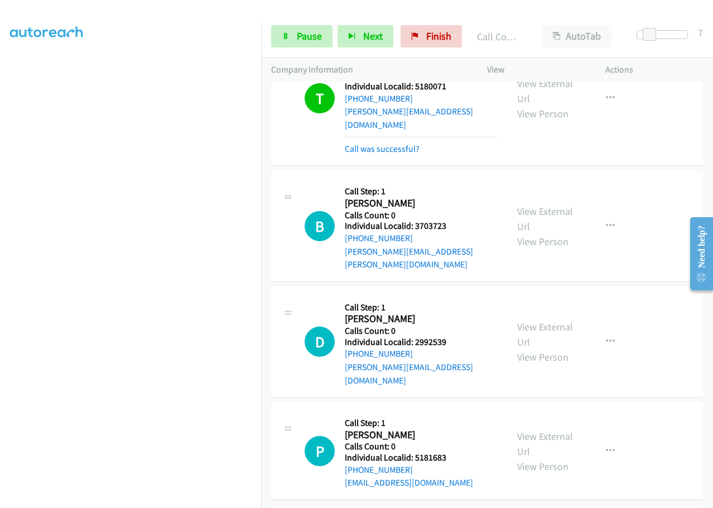
scroll to position [3092, 0]
click at [288, 40] on icon at bounding box center [286, 37] width 8 height 8
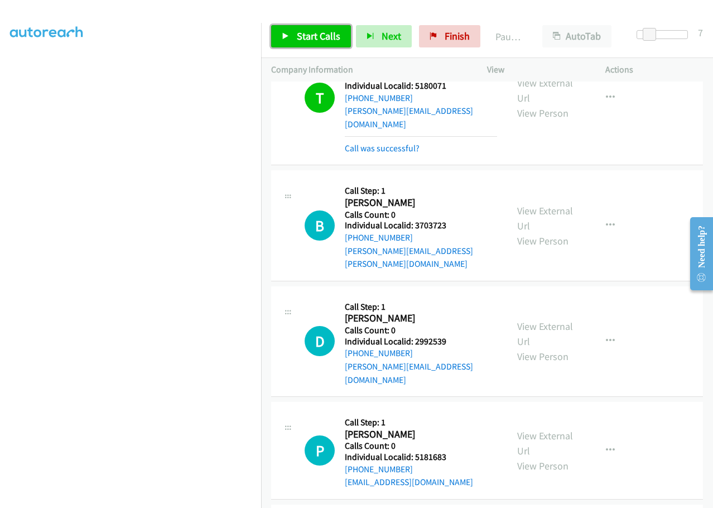
click at [300, 37] on span "Start Calls" at bounding box center [319, 36] width 44 height 13
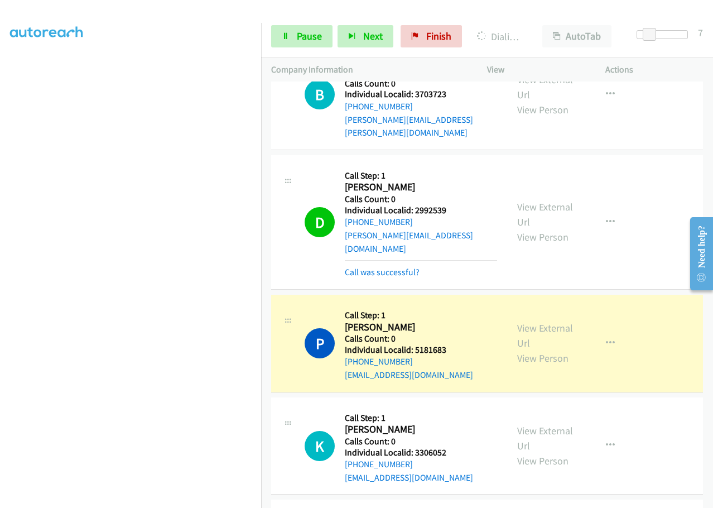
scroll to position [3260, 0]
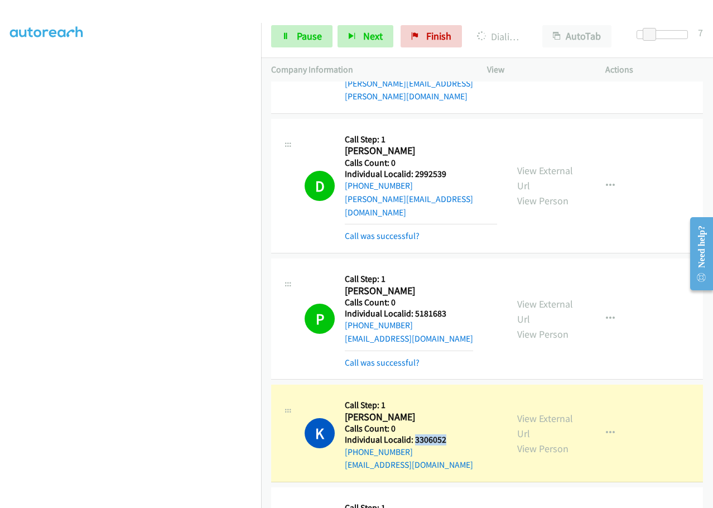
drag, startPoint x: 414, startPoint y: 348, endPoint x: 452, endPoint y: 347, distance: 38.0
click at [452, 434] on h5 "Individual Localid: 3306052" at bounding box center [409, 439] width 128 height 11
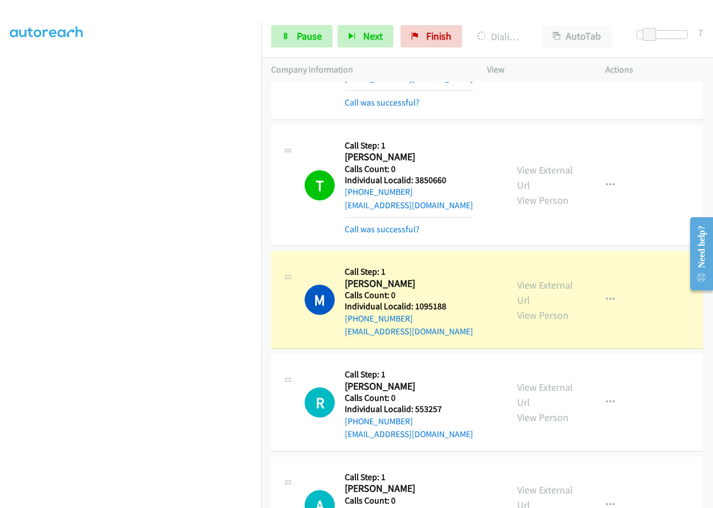
scroll to position [3651, 0]
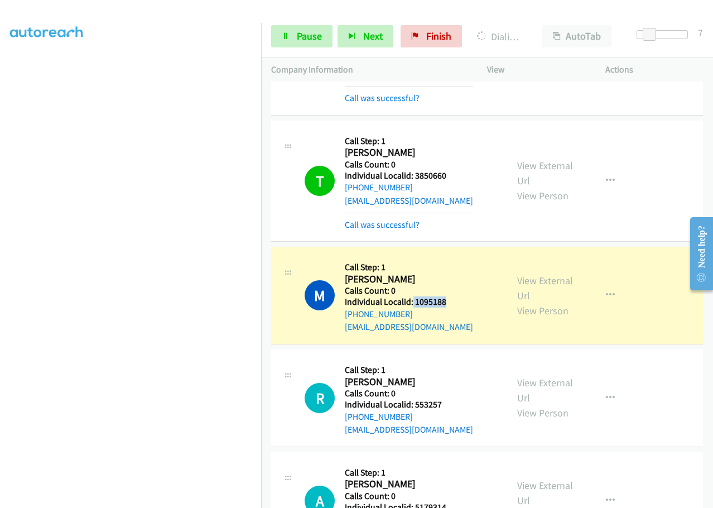
drag, startPoint x: 412, startPoint y: 208, endPoint x: 449, endPoint y: 212, distance: 37.6
click at [449, 257] on div "M Callback Scheduled Call Step: 1 Michael Lawson America/New_York Calls Count: …" at bounding box center [401, 295] width 193 height 77
drag, startPoint x: 410, startPoint y: 206, endPoint x: 451, endPoint y: 213, distance: 41.9
click at [451, 257] on div "M Callback Scheduled Call Step: 1 Michael Lawson America/New_York Calls Count: …" at bounding box center [401, 295] width 193 height 77
click at [307, 26] on link "Pause" at bounding box center [301, 36] width 61 height 22
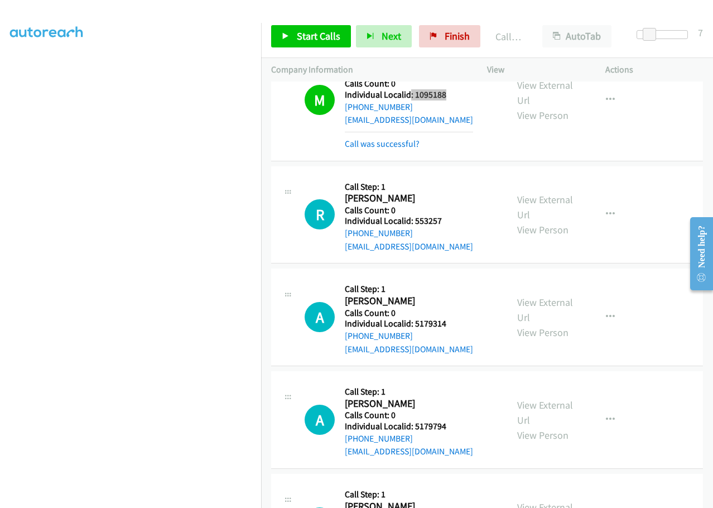
scroll to position [3846, 0]
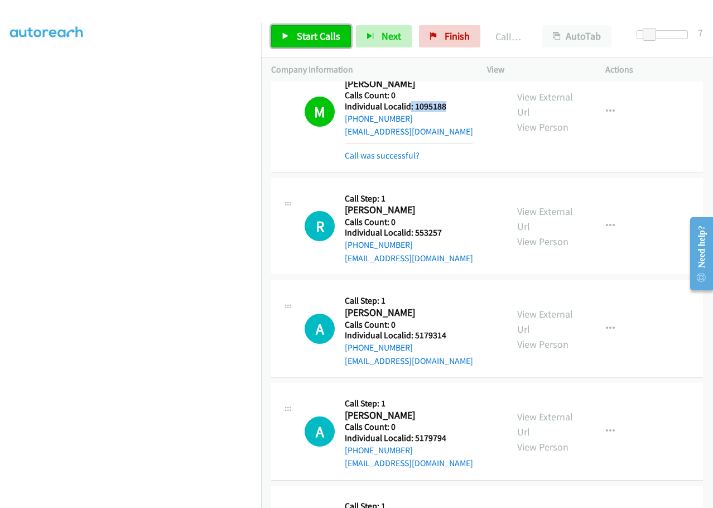
click at [318, 31] on span "Start Calls" at bounding box center [319, 36] width 44 height 13
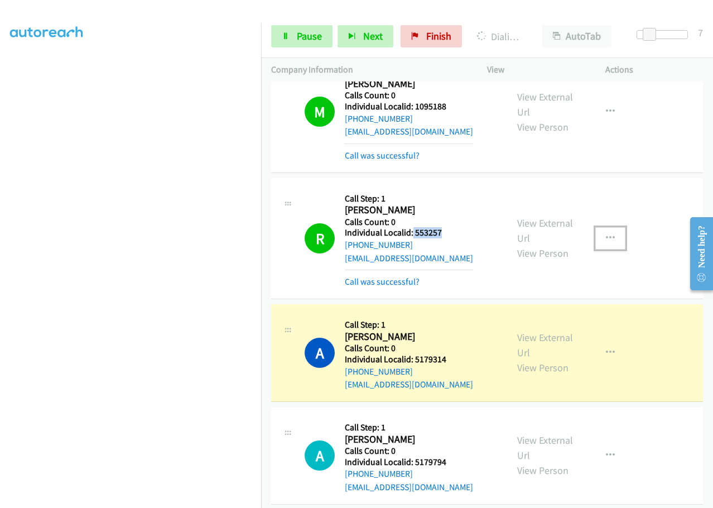
click at [606, 234] on icon "button" at bounding box center [610, 238] width 9 height 9
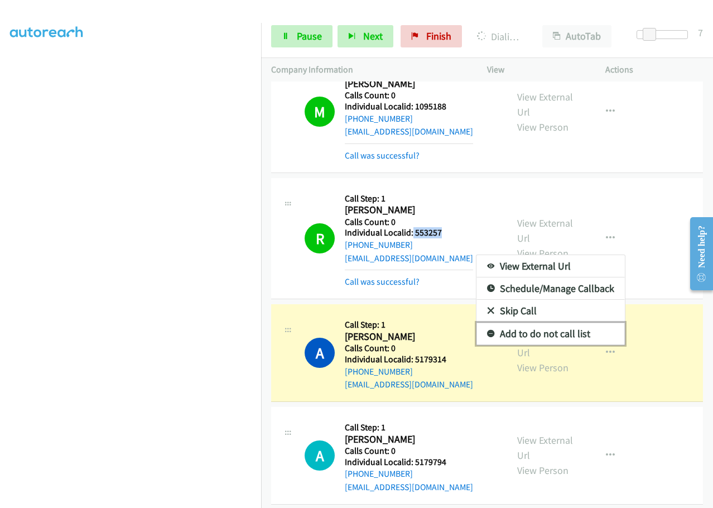
click at [490, 323] on link "Add to do not call list" at bounding box center [551, 334] width 149 height 22
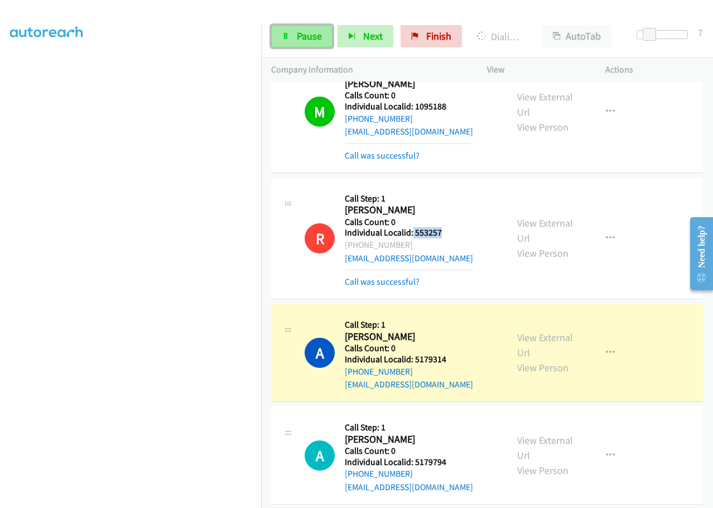
click at [304, 41] on span "Pause" at bounding box center [309, 36] width 25 height 13
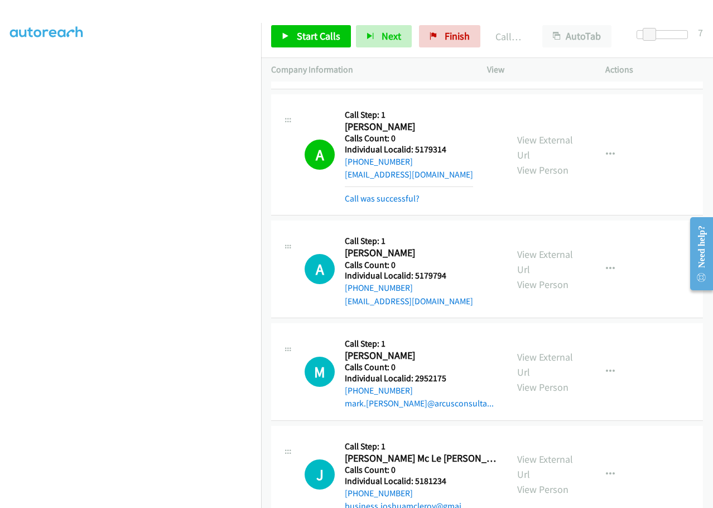
scroll to position [4055, 0]
drag, startPoint x: 411, startPoint y: 185, endPoint x: 454, endPoint y: 185, distance: 42.4
click at [460, 231] on div "A Callback Scheduled Call Step: 1 Amy Bay America/New_York Calls Count: 0 Indiv…" at bounding box center [401, 269] width 193 height 77
drag, startPoint x: 414, startPoint y: 285, endPoint x: 450, endPoint y: 284, distance: 36.3
click at [450, 373] on h5 "Individual Localid: 2952175" at bounding box center [419, 378] width 149 height 11
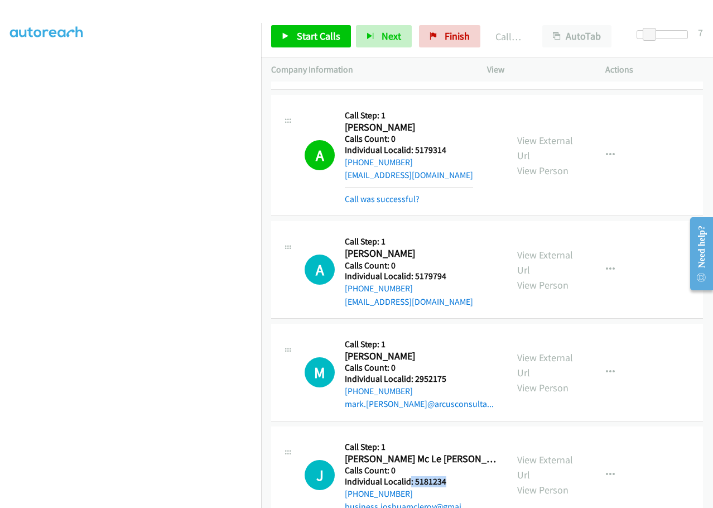
drag, startPoint x: 413, startPoint y: 389, endPoint x: 466, endPoint y: 392, distance: 52.6
click at [469, 437] on div "J Callback Scheduled Call Step: 1 Joshua Mc Le Roy America/New_York Calls Count…" at bounding box center [401, 475] width 193 height 77
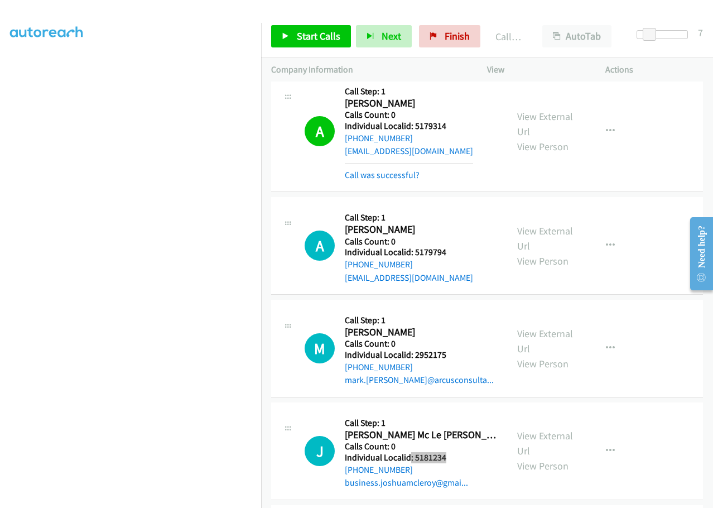
scroll to position [4153, 0]
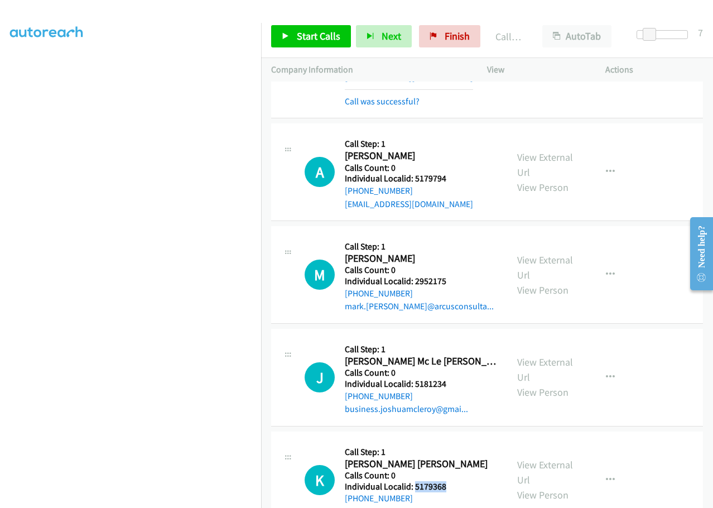
drag, startPoint x: 416, startPoint y: 391, endPoint x: 454, endPoint y: 392, distance: 38.5
click at [454, 442] on div "K Callback Scheduled Call Step: 1 Kain Anderson America/Los_Angeles Calls Count…" at bounding box center [401, 480] width 193 height 77
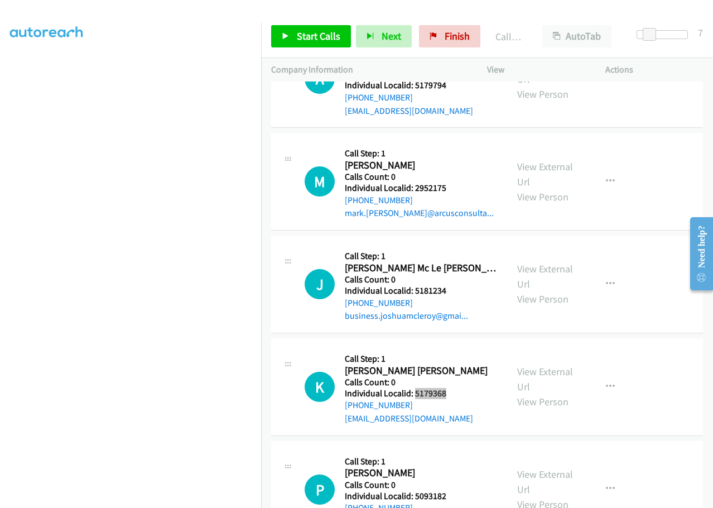
scroll to position [4251, 0]
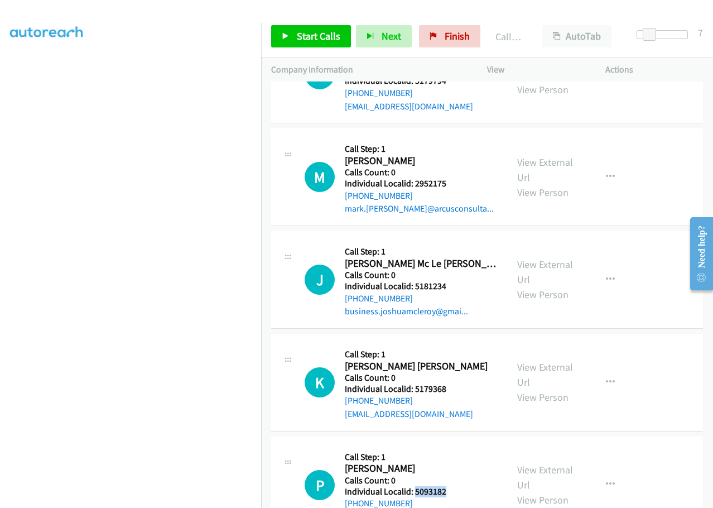
drag, startPoint x: 414, startPoint y: 397, endPoint x: 447, endPoint y: 399, distance: 33.5
click at [447, 447] on div "P Callback Scheduled Call Step: 1 Patrick Stusinski America/New_York Calls Coun…" at bounding box center [401, 485] width 193 height 77
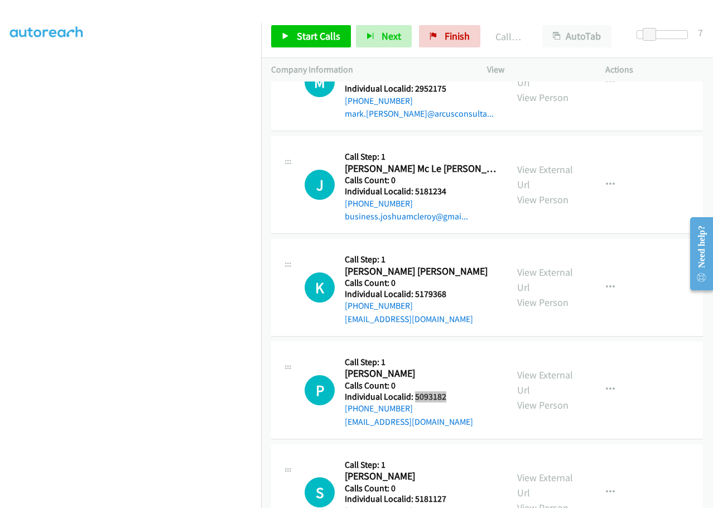
scroll to position [4362, 0]
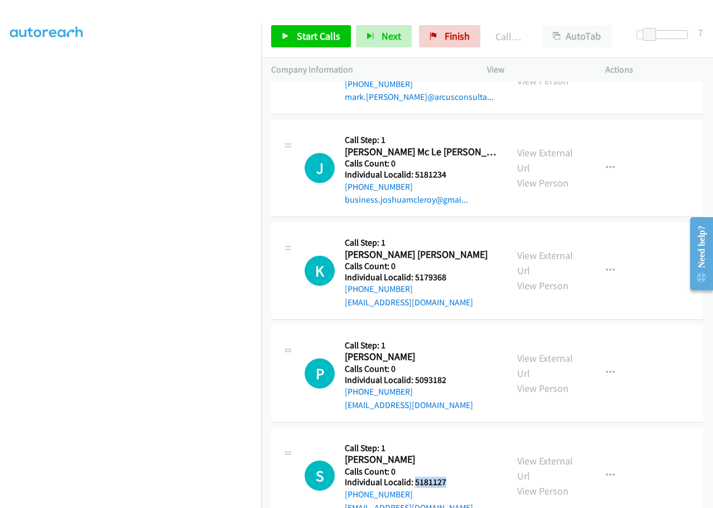
drag, startPoint x: 415, startPoint y: 391, endPoint x: 445, endPoint y: 390, distance: 29.6
click at [450, 438] on div "S Callback Scheduled Call Step: 1 Scott Mc Clure America/New_York Calls Count: …" at bounding box center [401, 476] width 193 height 77
click at [300, 35] on span "Start Calls" at bounding box center [319, 36] width 44 height 13
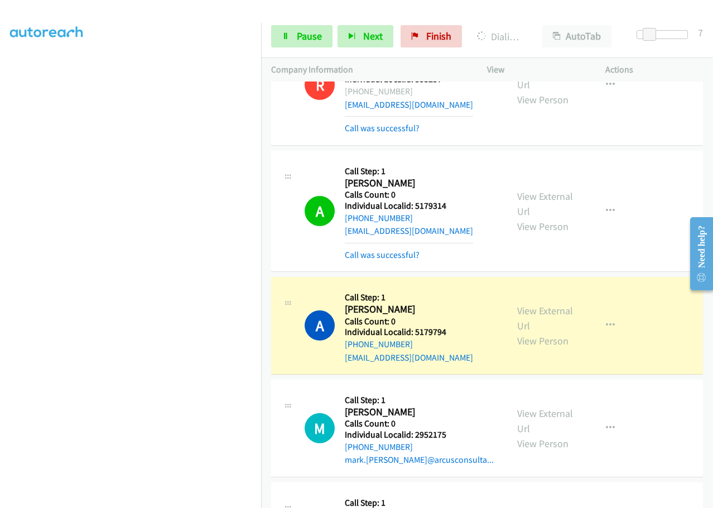
scroll to position [4041, 0]
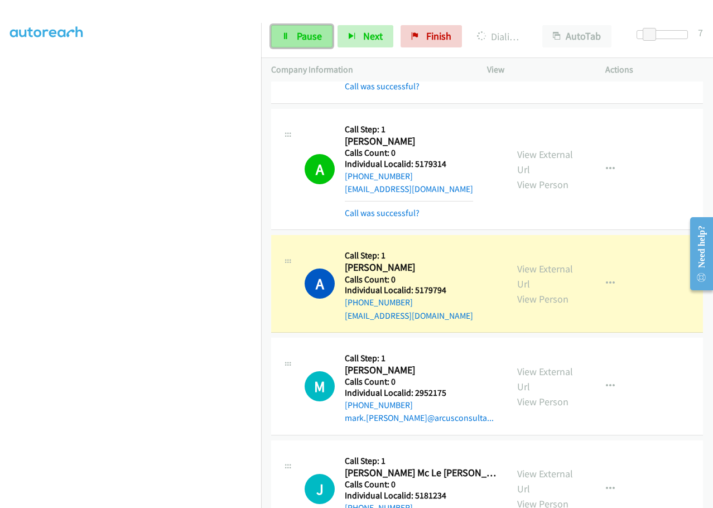
click at [300, 32] on span "Pause" at bounding box center [309, 36] width 25 height 13
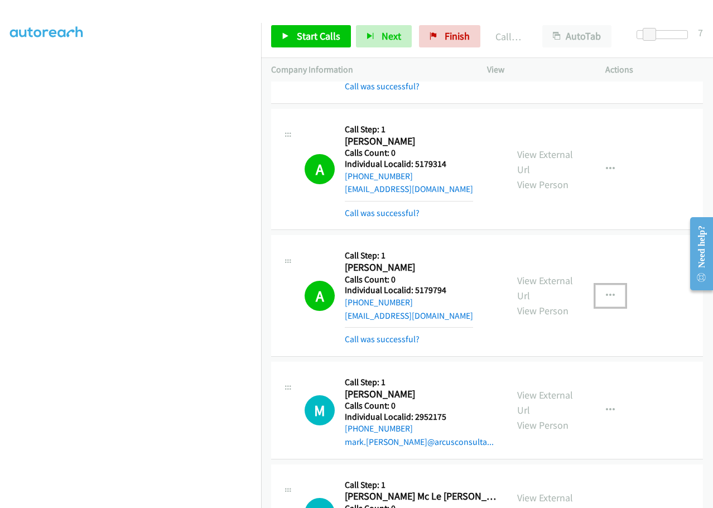
click at [606, 291] on icon "button" at bounding box center [610, 295] width 9 height 9
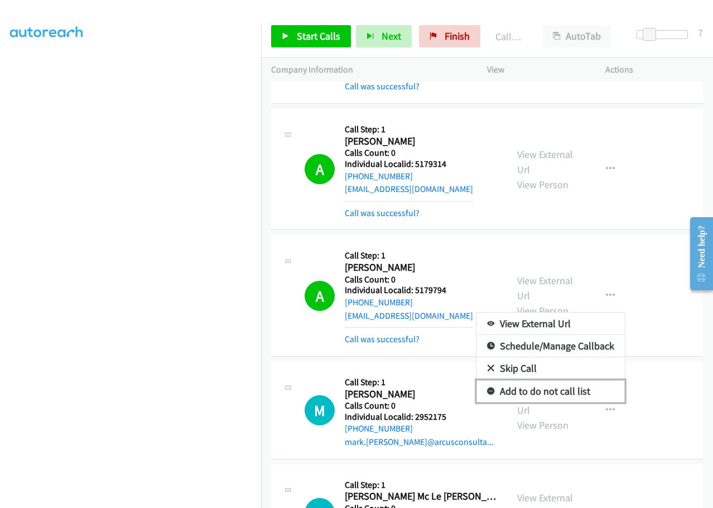
click at [487, 388] on icon at bounding box center [491, 392] width 8 height 8
